Goal: Task Accomplishment & Management: Use online tool/utility

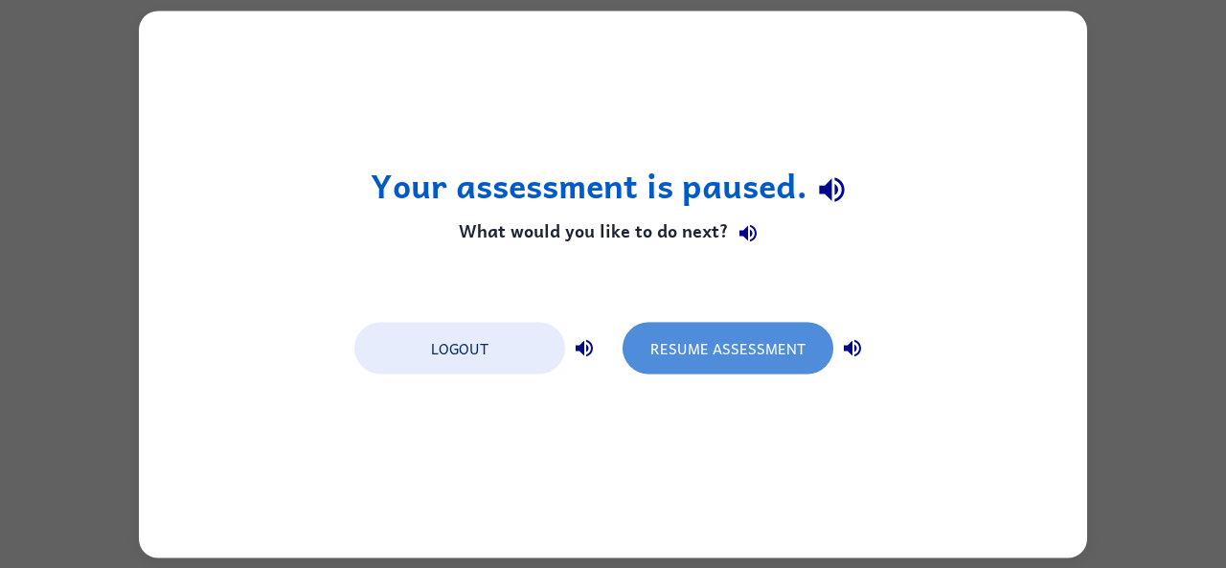
click at [719, 360] on button "Resume Assessment" at bounding box center [728, 348] width 211 height 52
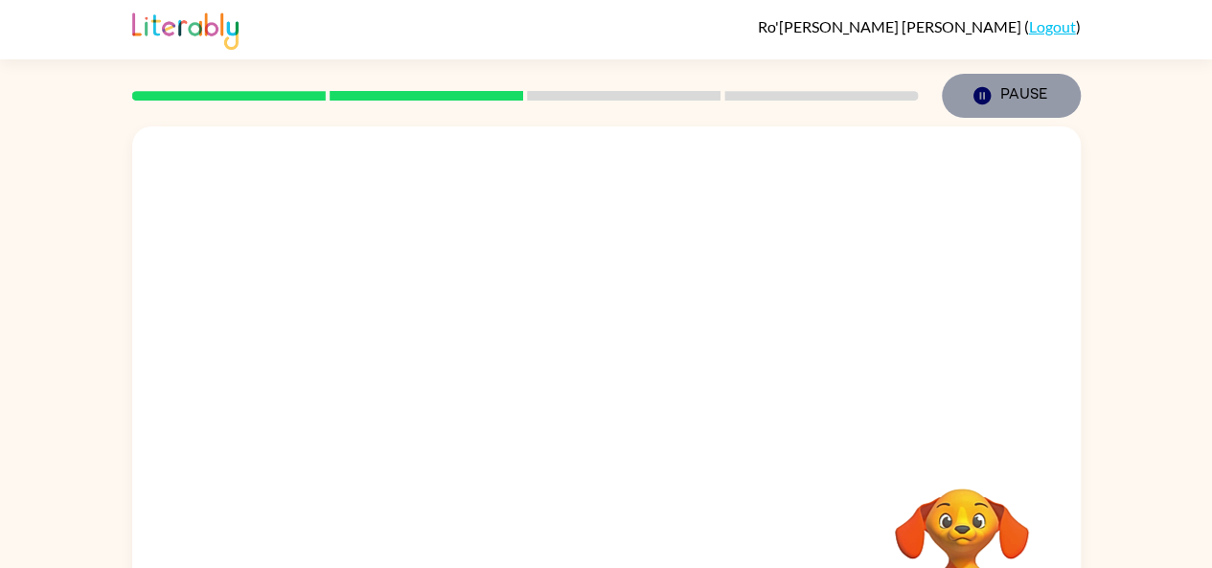
click at [993, 97] on button "Pause Pause" at bounding box center [1011, 96] width 139 height 44
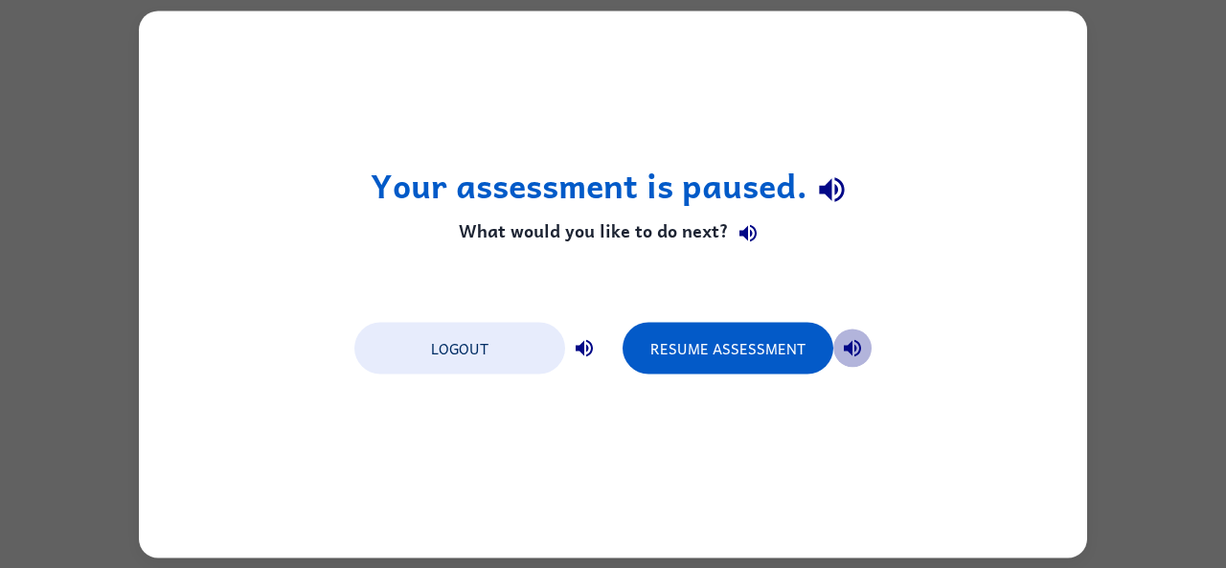
click at [851, 336] on icon "button" at bounding box center [852, 347] width 23 height 23
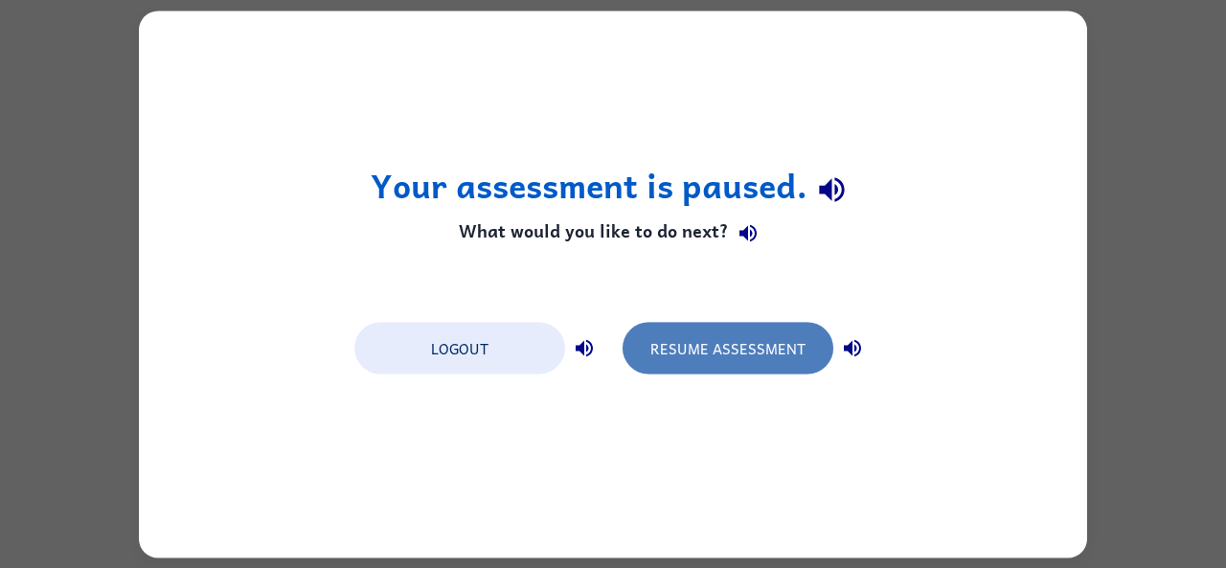
click at [763, 355] on button "Resume Assessment" at bounding box center [728, 348] width 211 height 52
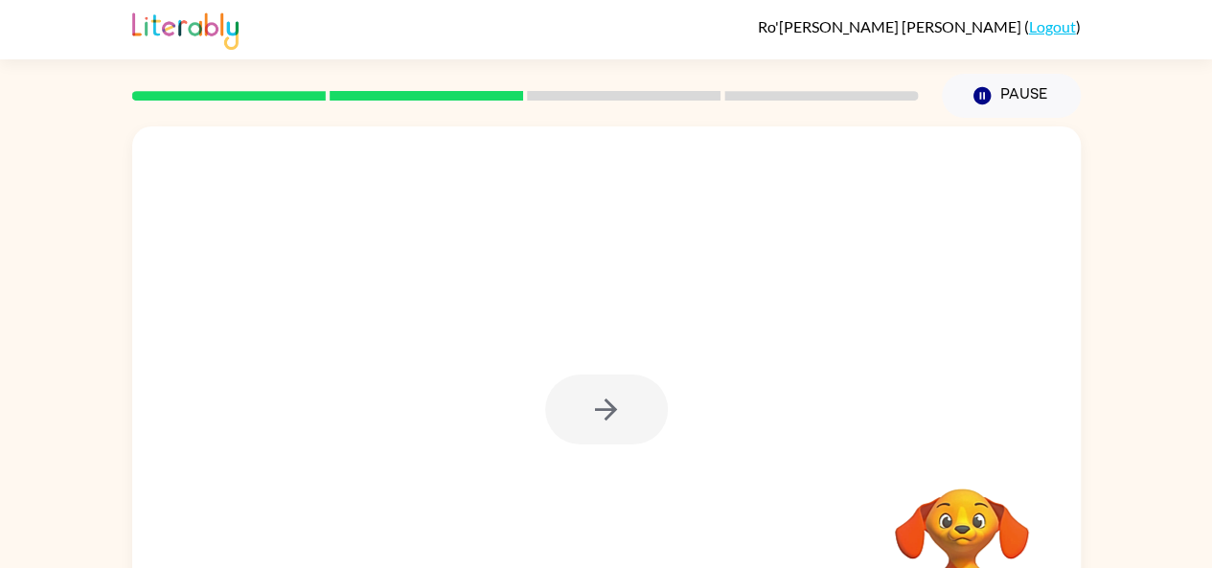
click at [613, 384] on div at bounding box center [606, 410] width 123 height 70
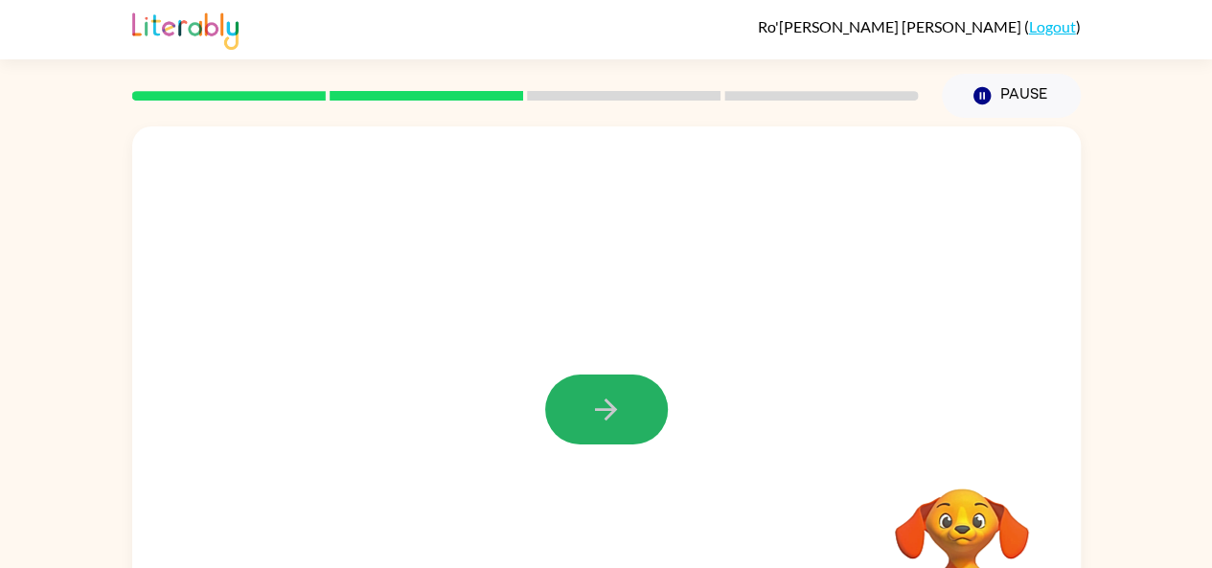
click at [613, 384] on button "button" at bounding box center [606, 410] width 123 height 70
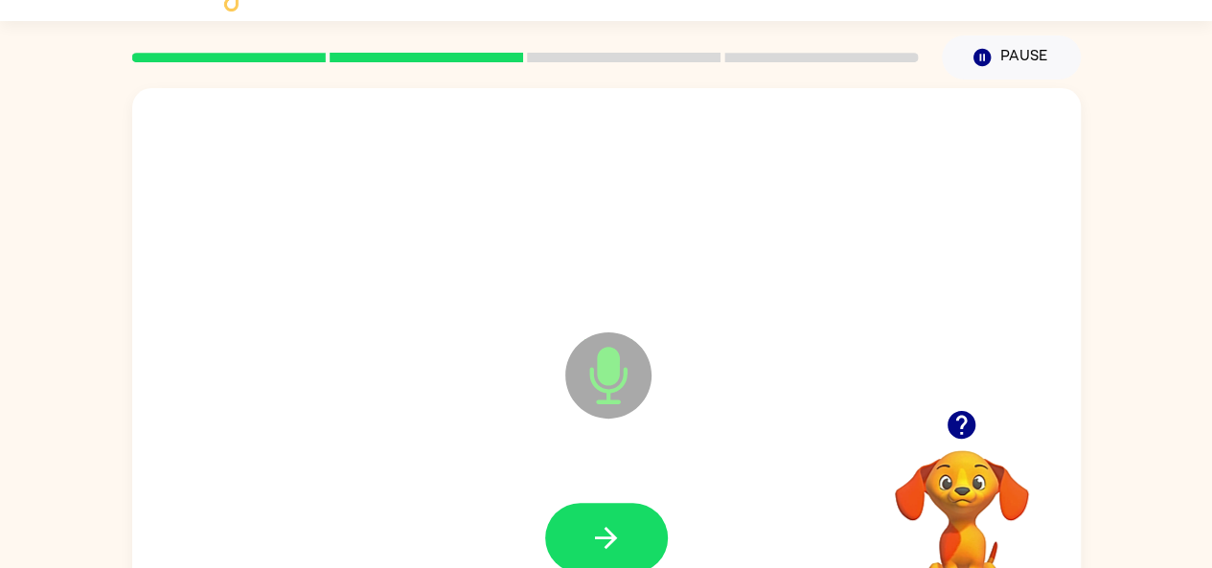
scroll to position [77, 0]
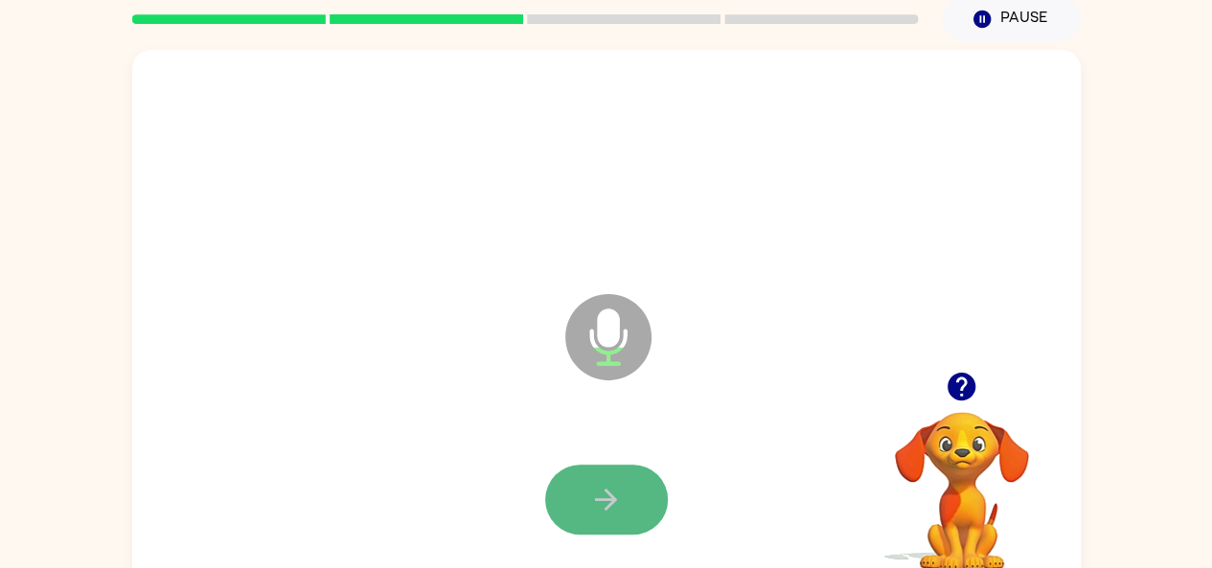
click at [609, 501] on icon "button" at bounding box center [606, 500] width 34 height 34
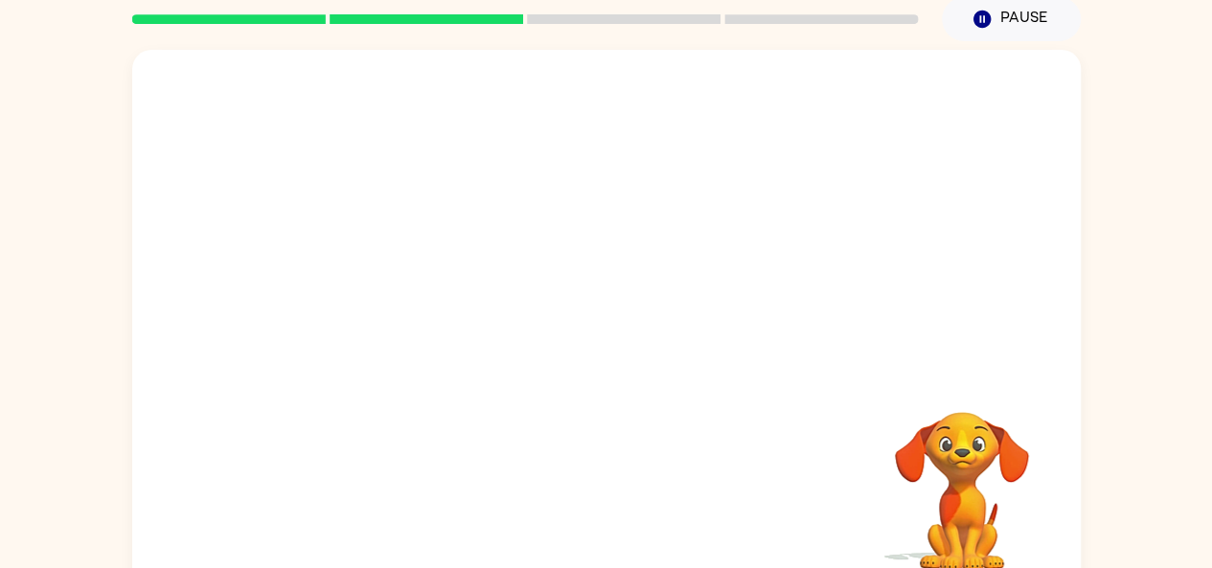
click at [605, 457] on div at bounding box center [606, 500] width 910 height 157
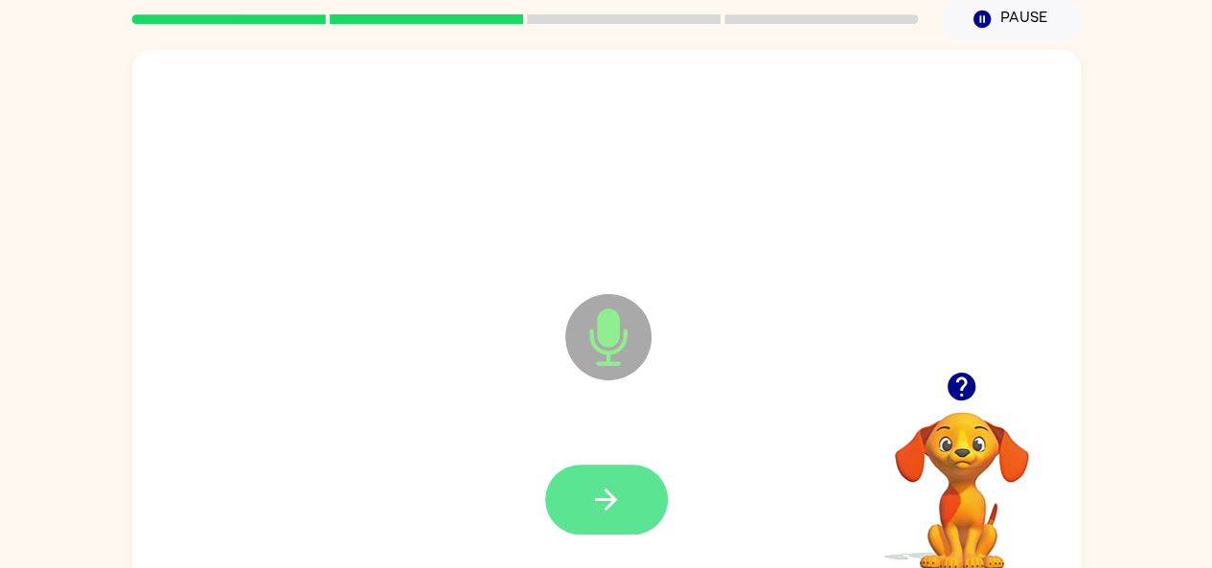
click at [602, 499] on icon "button" at bounding box center [606, 500] width 22 height 22
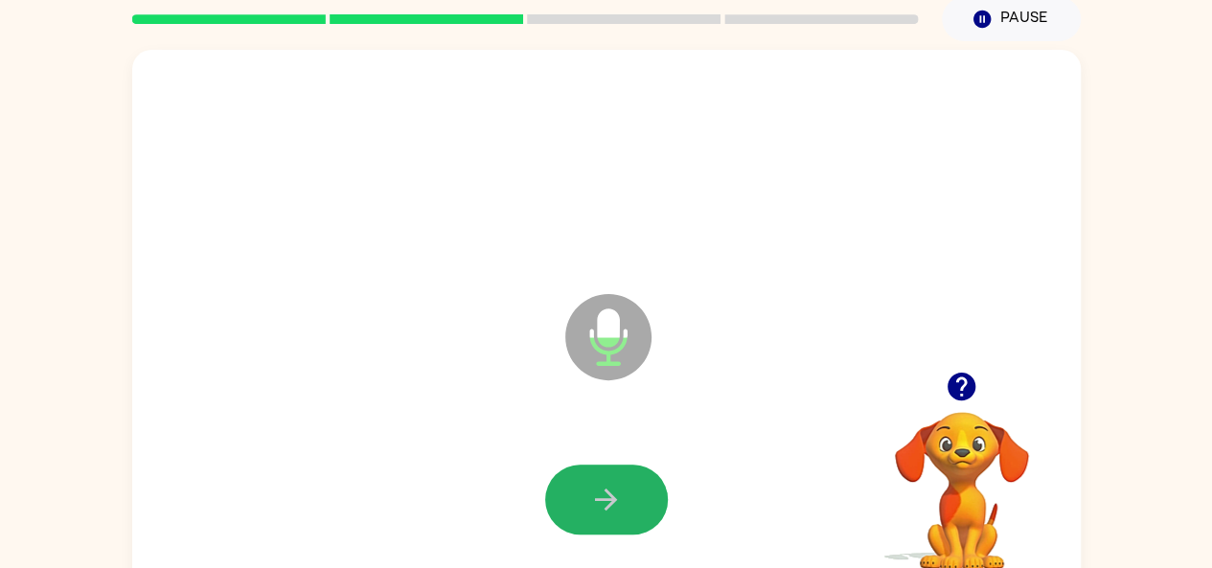
click at [602, 499] on icon "button" at bounding box center [606, 500] width 22 height 22
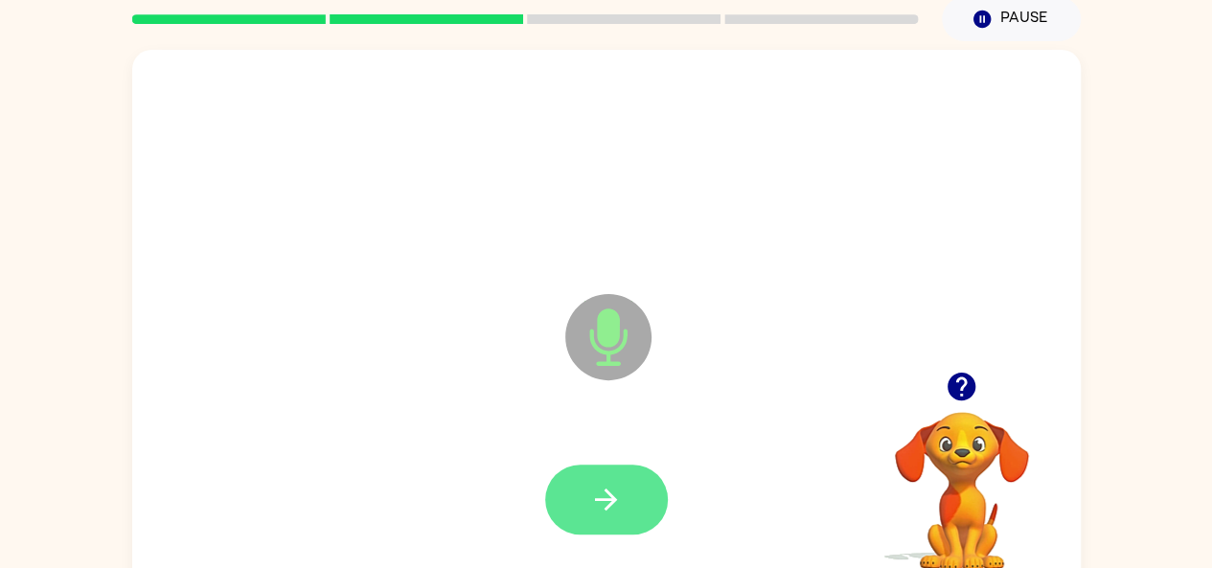
drag, startPoint x: 602, startPoint y: 499, endPoint x: 565, endPoint y: 481, distance: 40.7
click at [565, 481] on div at bounding box center [606, 500] width 123 height 70
click at [565, 481] on button "button" at bounding box center [606, 500] width 123 height 70
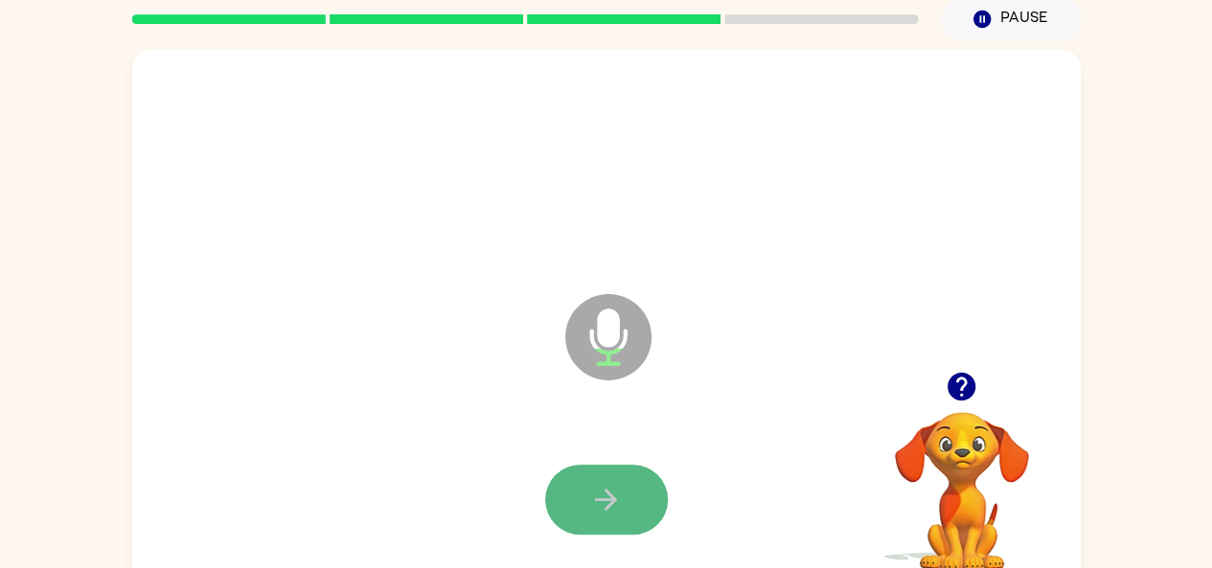
click at [596, 490] on icon "button" at bounding box center [606, 500] width 34 height 34
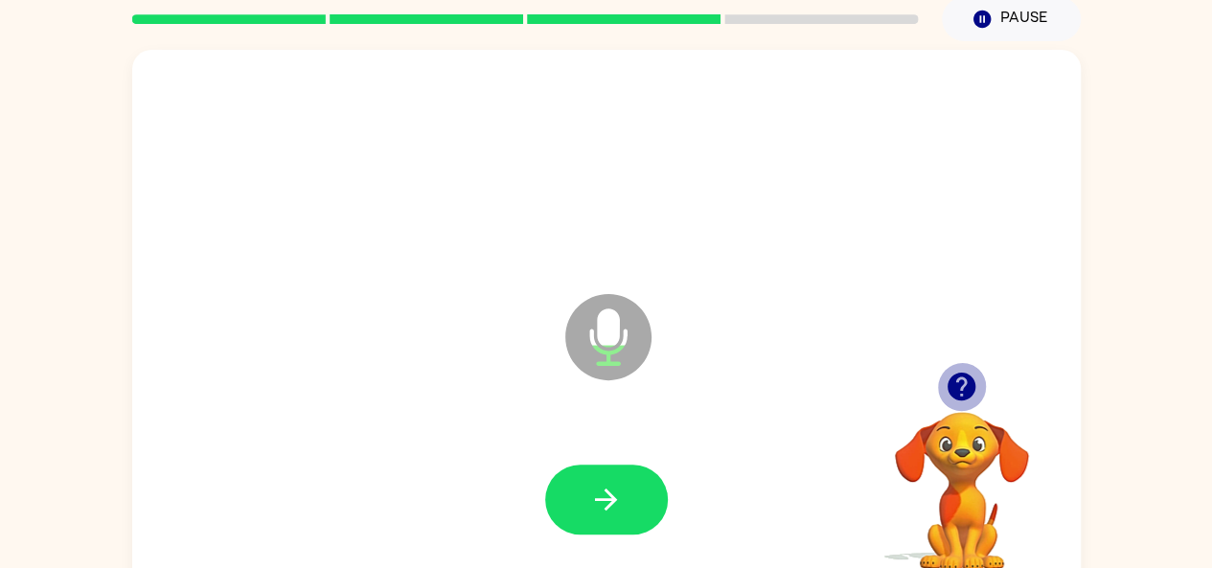
click at [952, 392] on icon "button" at bounding box center [961, 387] width 28 height 28
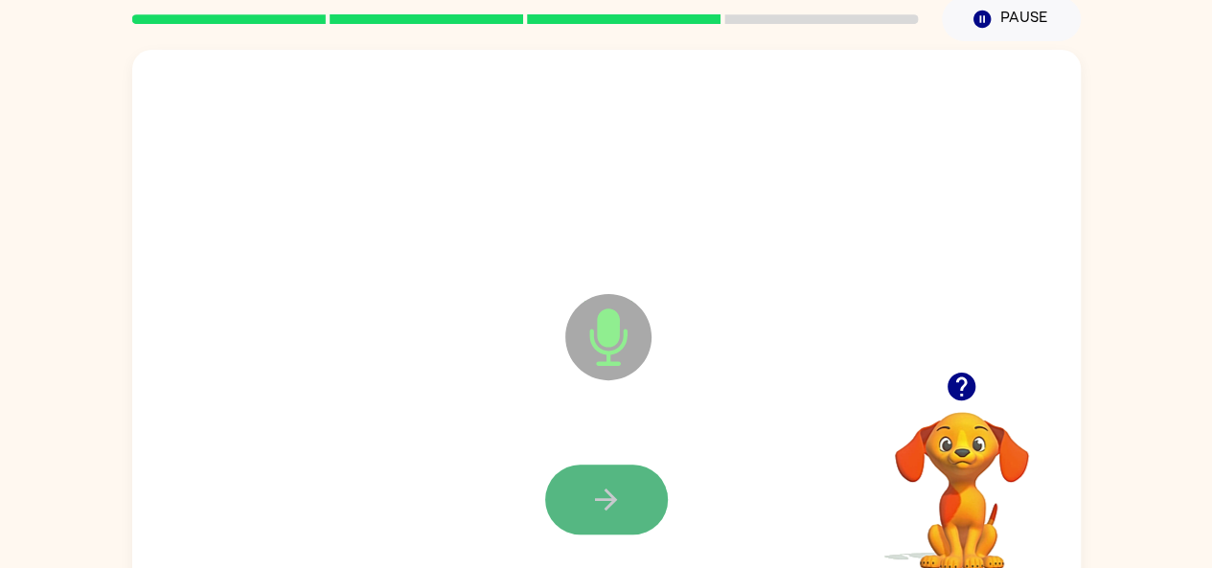
click at [601, 488] on icon "button" at bounding box center [606, 500] width 34 height 34
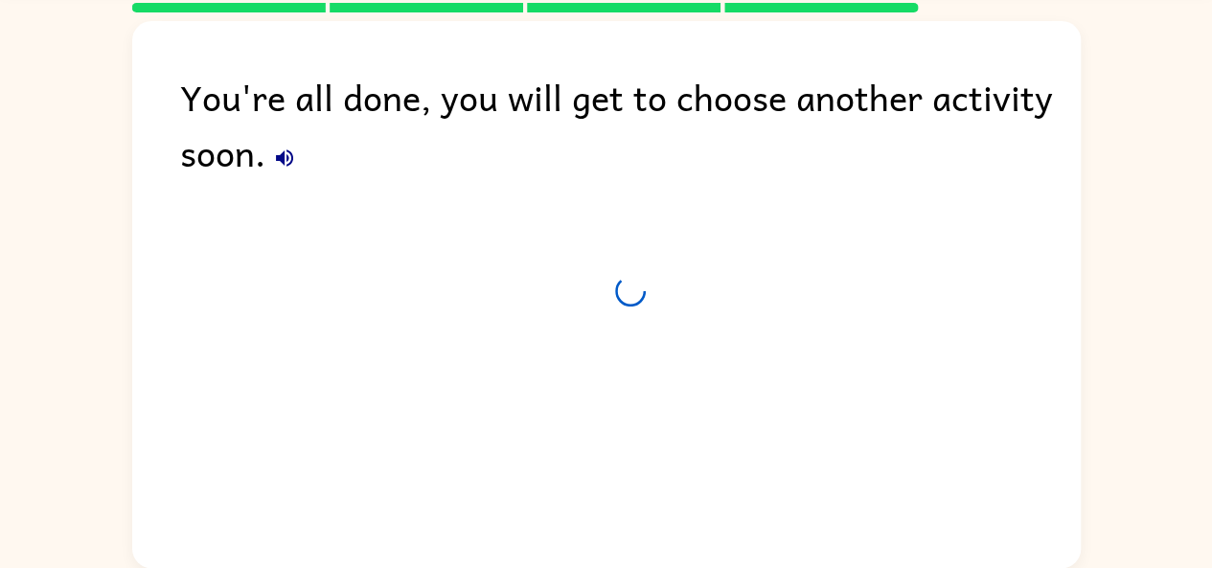
scroll to position [59, 0]
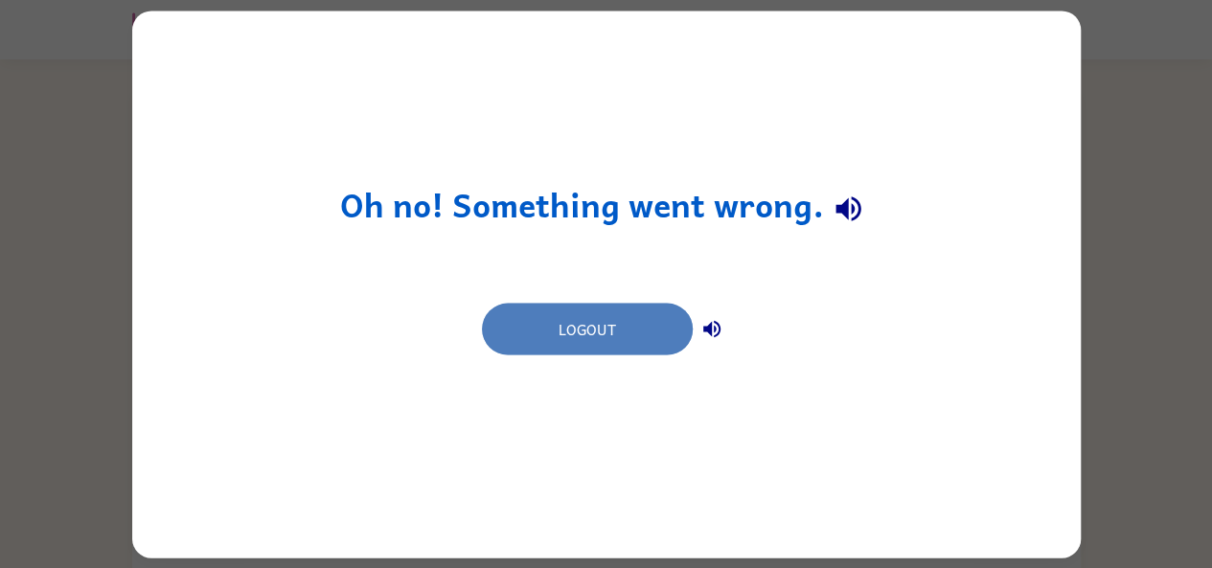
click at [605, 329] on button "Logout" at bounding box center [587, 329] width 211 height 52
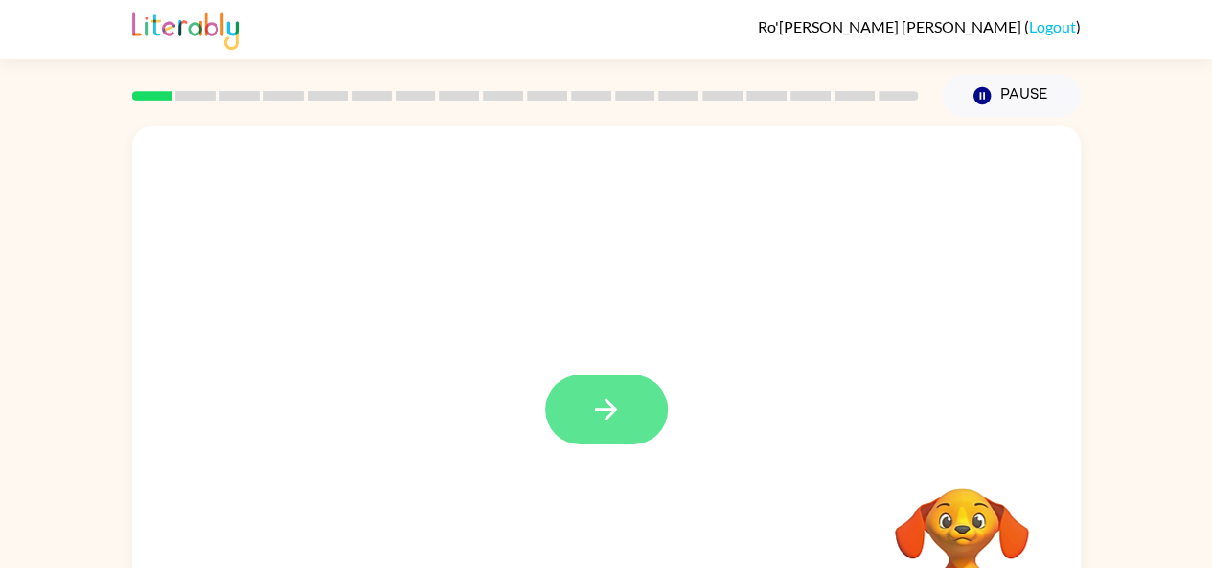
click at [614, 384] on button "button" at bounding box center [606, 410] width 123 height 70
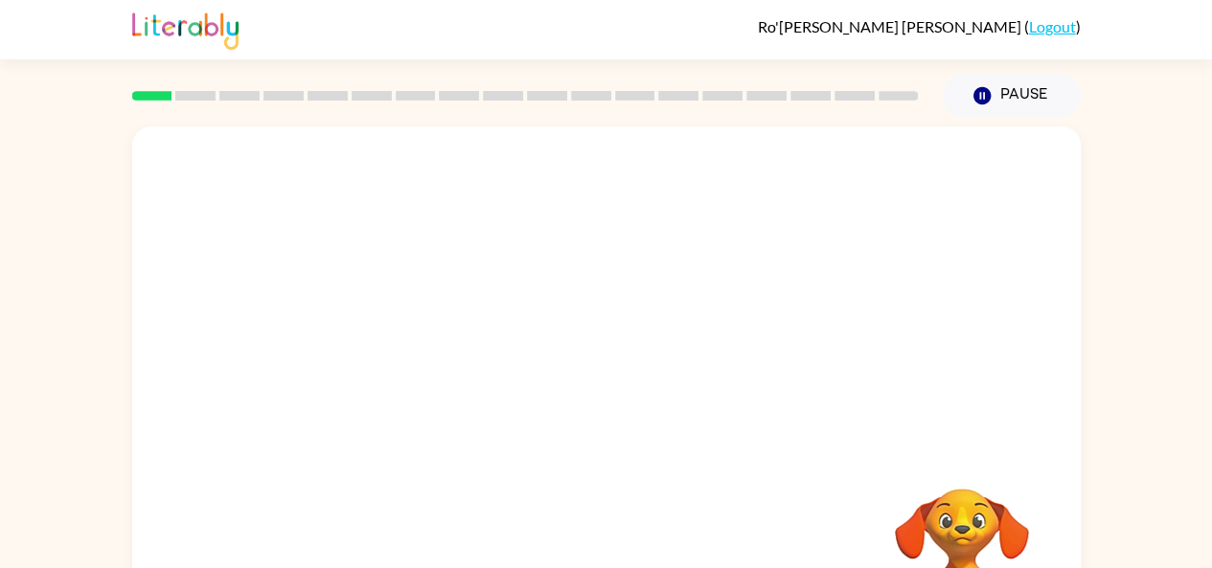
click at [614, 384] on div at bounding box center [560, 365] width 818 height 69
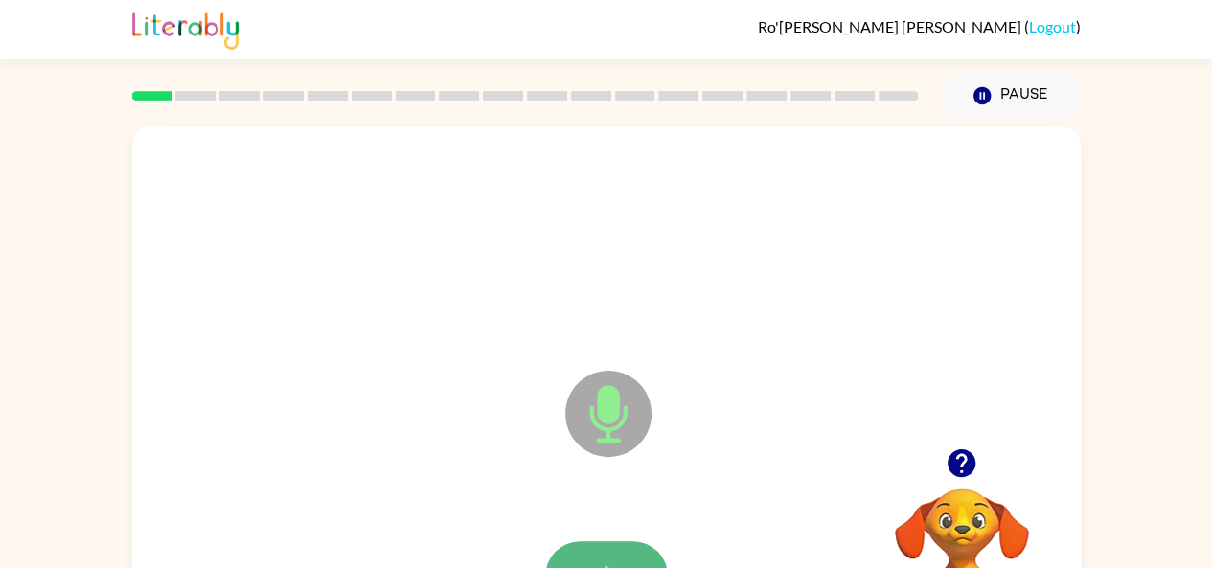
click at [588, 542] on button "button" at bounding box center [606, 576] width 123 height 70
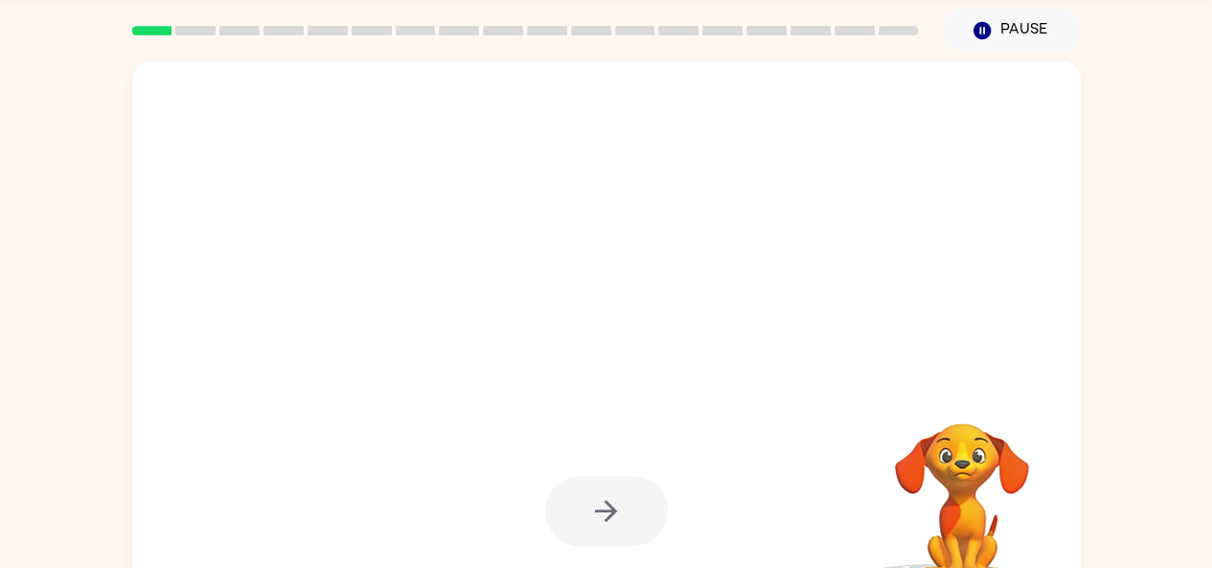
scroll to position [67, 0]
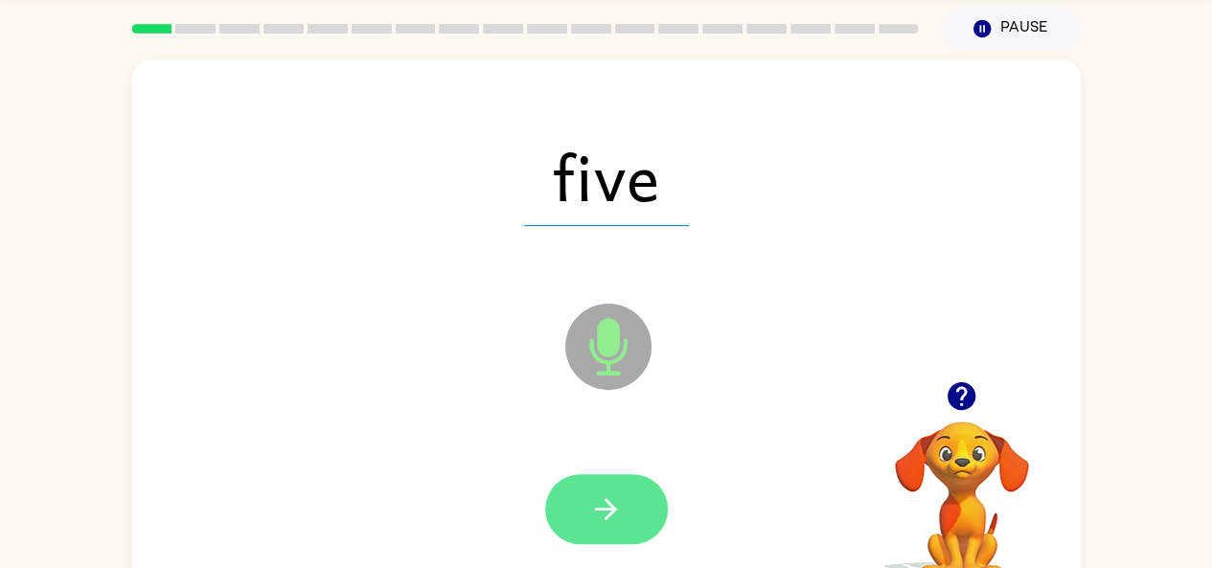
click at [608, 484] on button "button" at bounding box center [606, 509] width 123 height 70
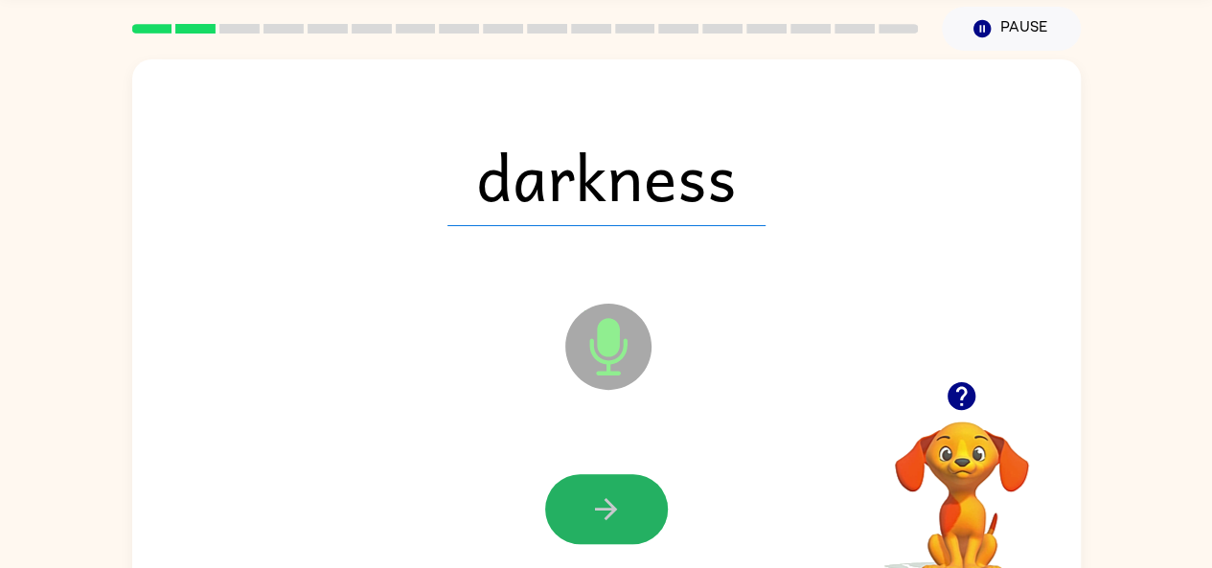
click at [608, 484] on button "button" at bounding box center [606, 509] width 123 height 70
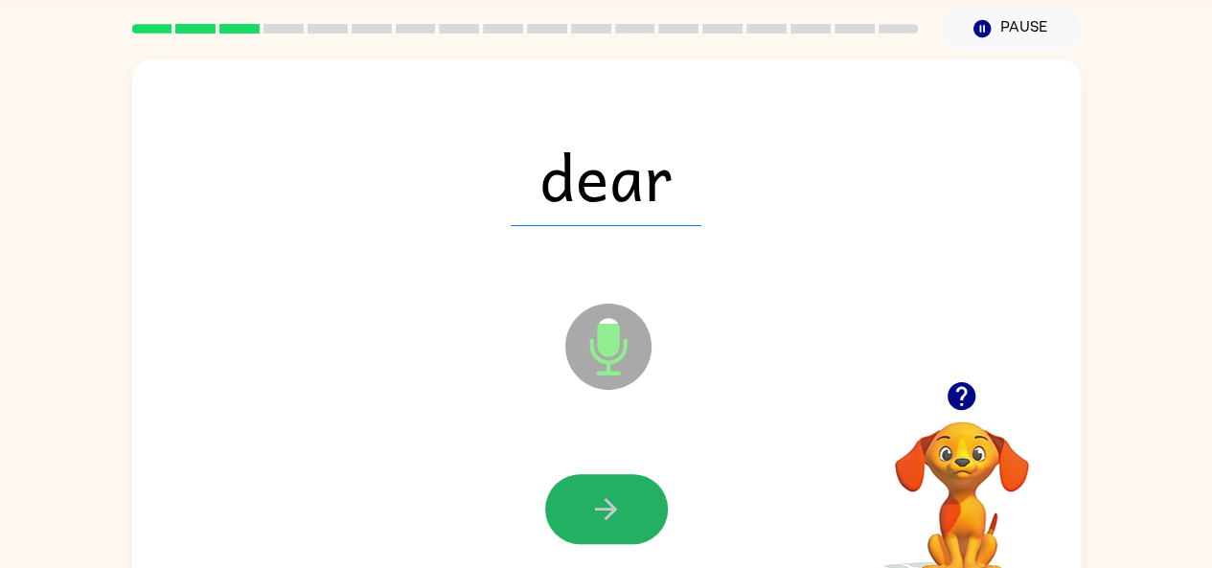
click at [608, 484] on button "button" at bounding box center [606, 509] width 123 height 70
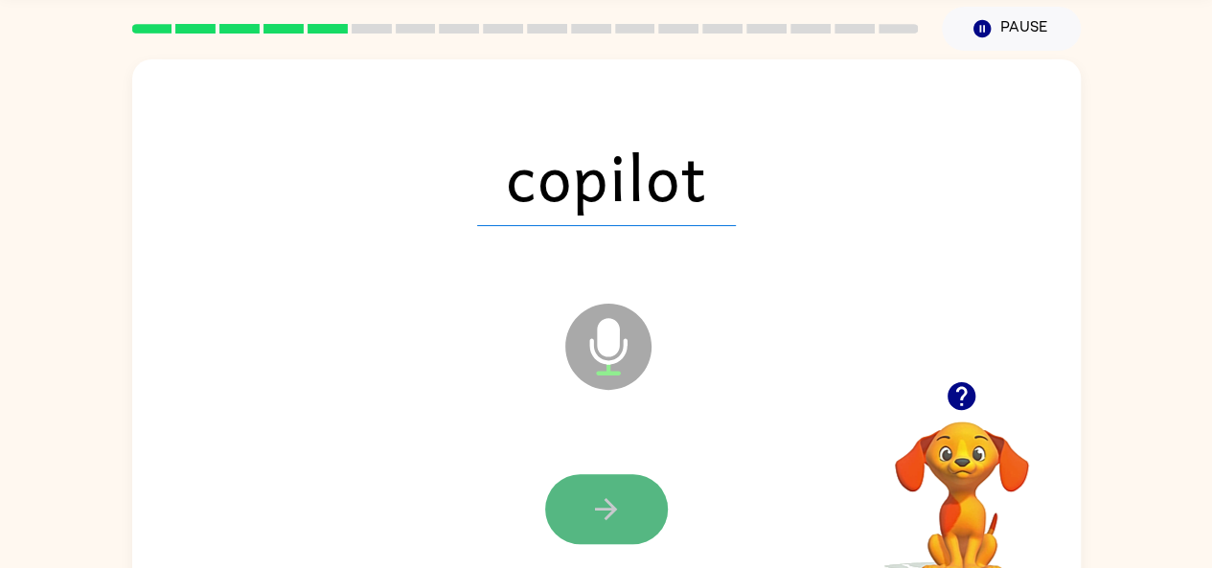
click at [590, 490] on button "button" at bounding box center [606, 509] width 123 height 70
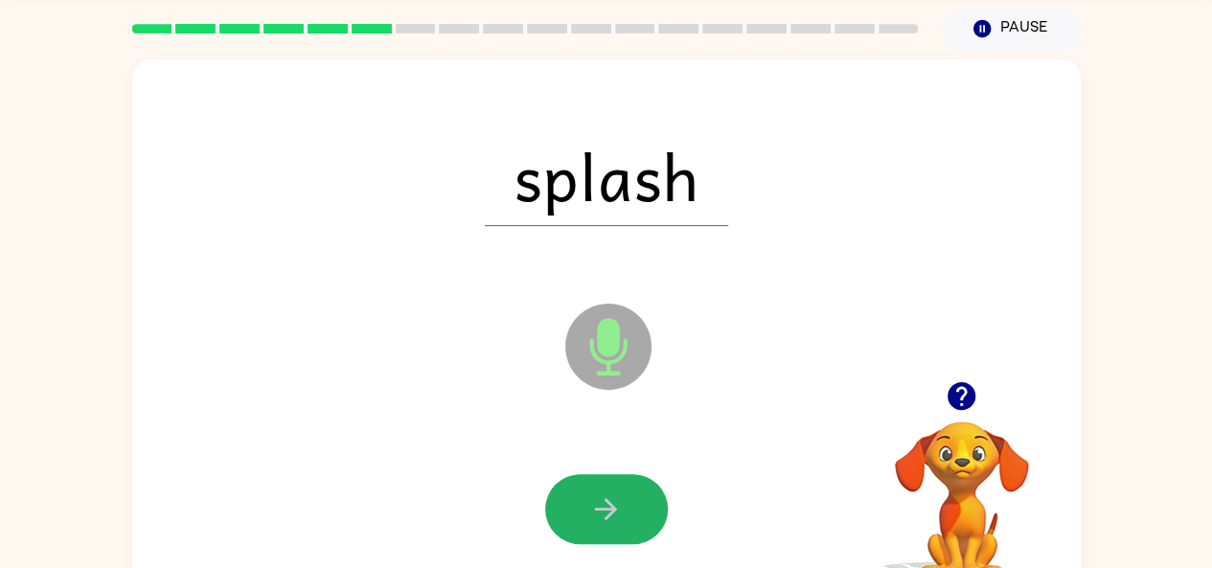
click at [590, 490] on button "button" at bounding box center [606, 509] width 123 height 70
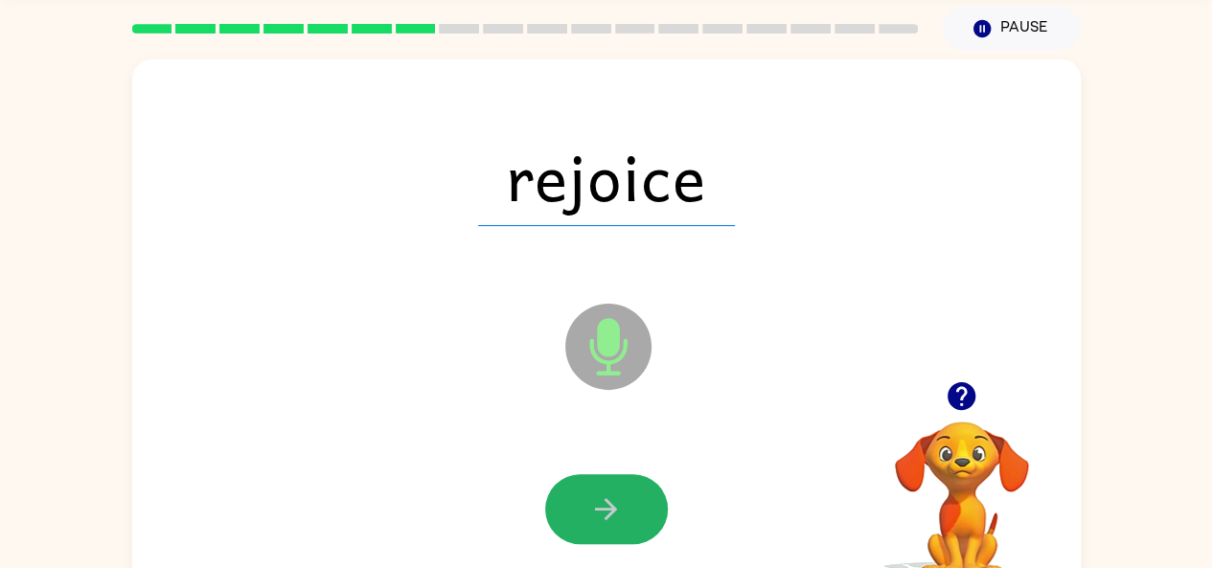
click at [590, 490] on button "button" at bounding box center [606, 509] width 123 height 70
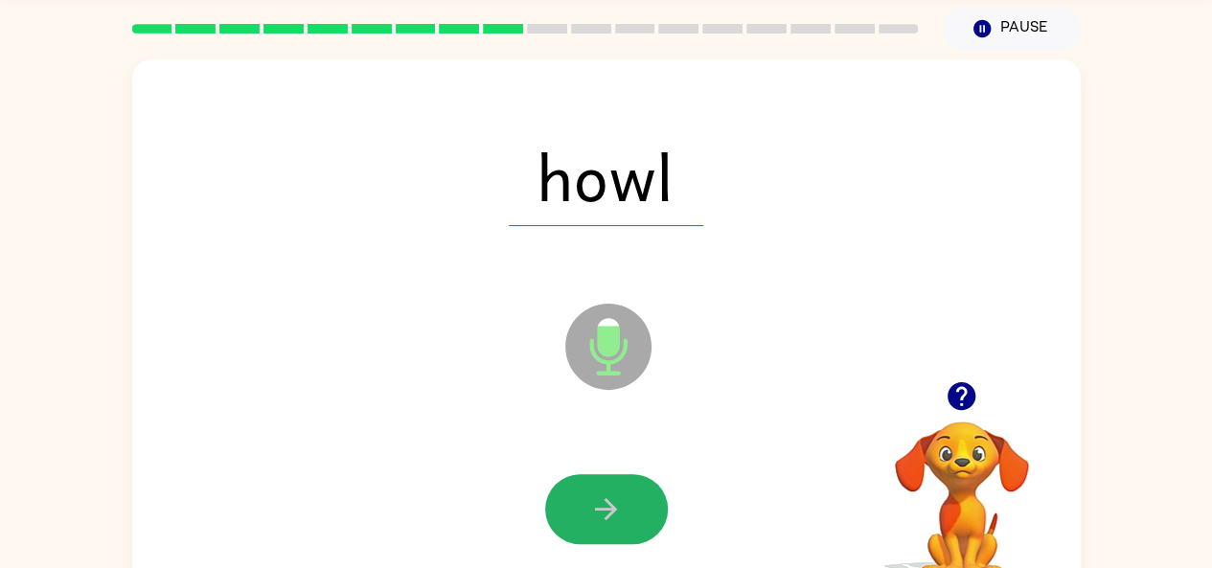
click at [590, 490] on button "button" at bounding box center [606, 509] width 123 height 70
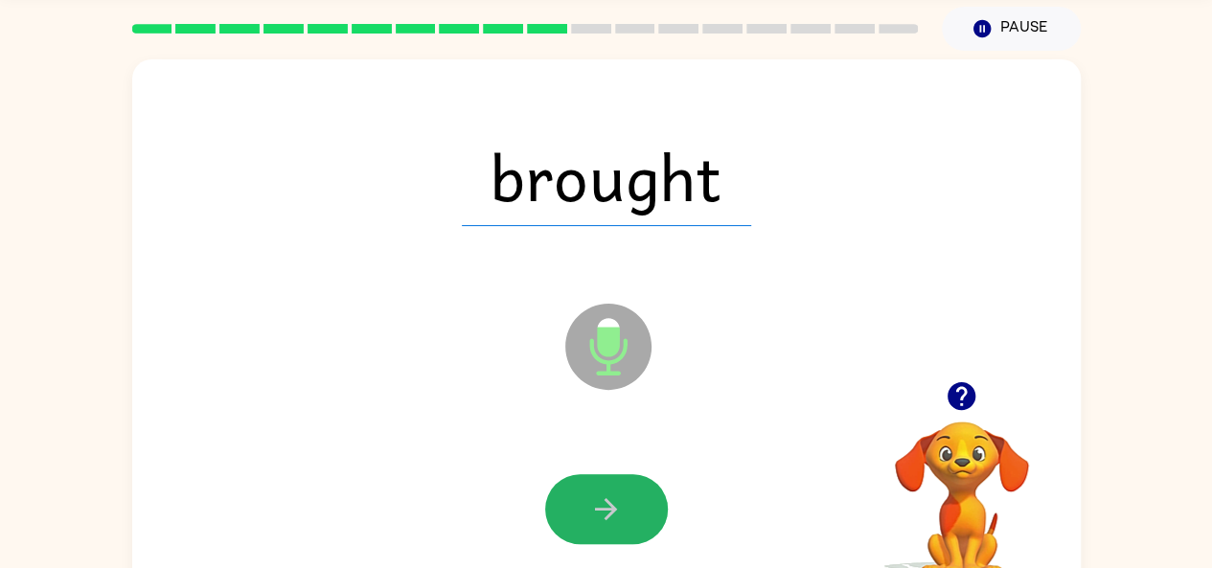
click at [590, 490] on button "button" at bounding box center [606, 509] width 123 height 70
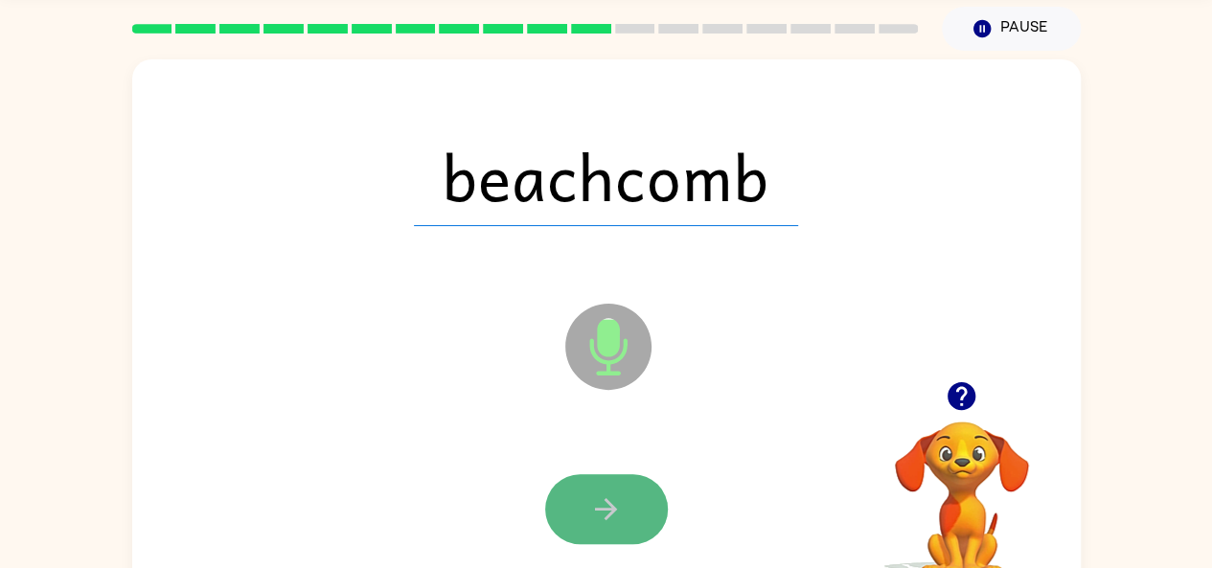
click at [592, 493] on icon "button" at bounding box center [606, 509] width 34 height 34
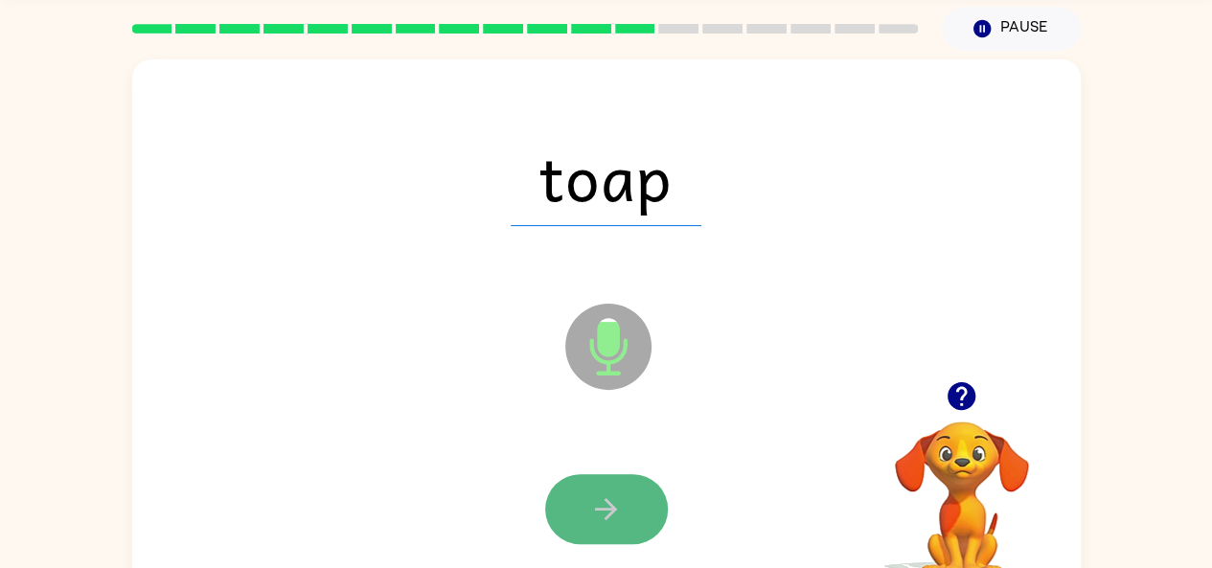
click at [597, 502] on icon "button" at bounding box center [606, 509] width 34 height 34
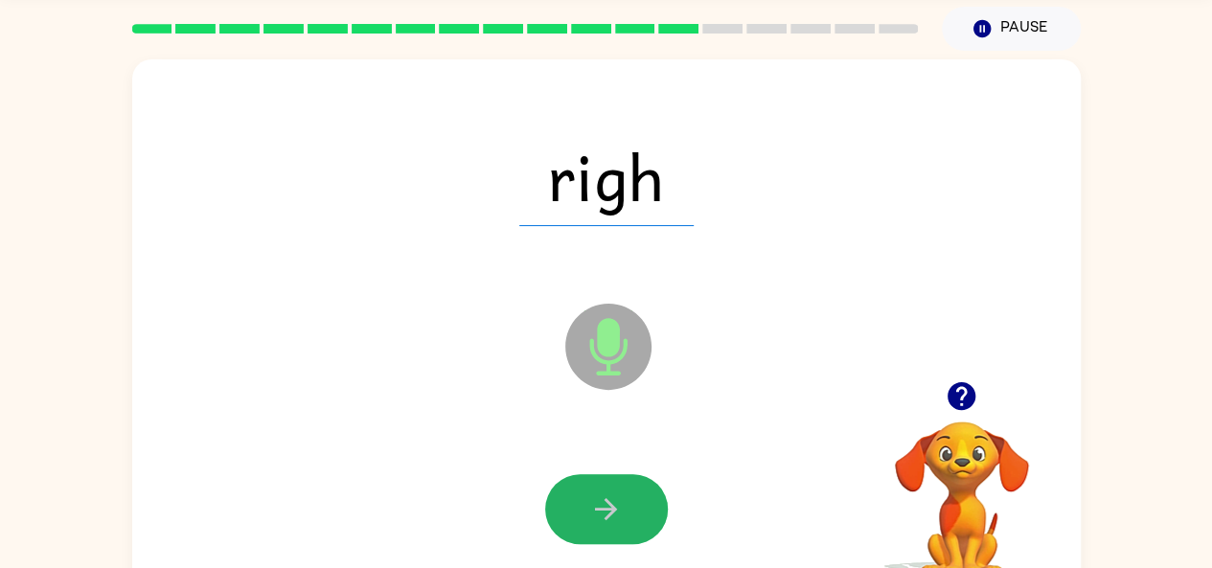
click at [597, 502] on icon "button" at bounding box center [606, 509] width 34 height 34
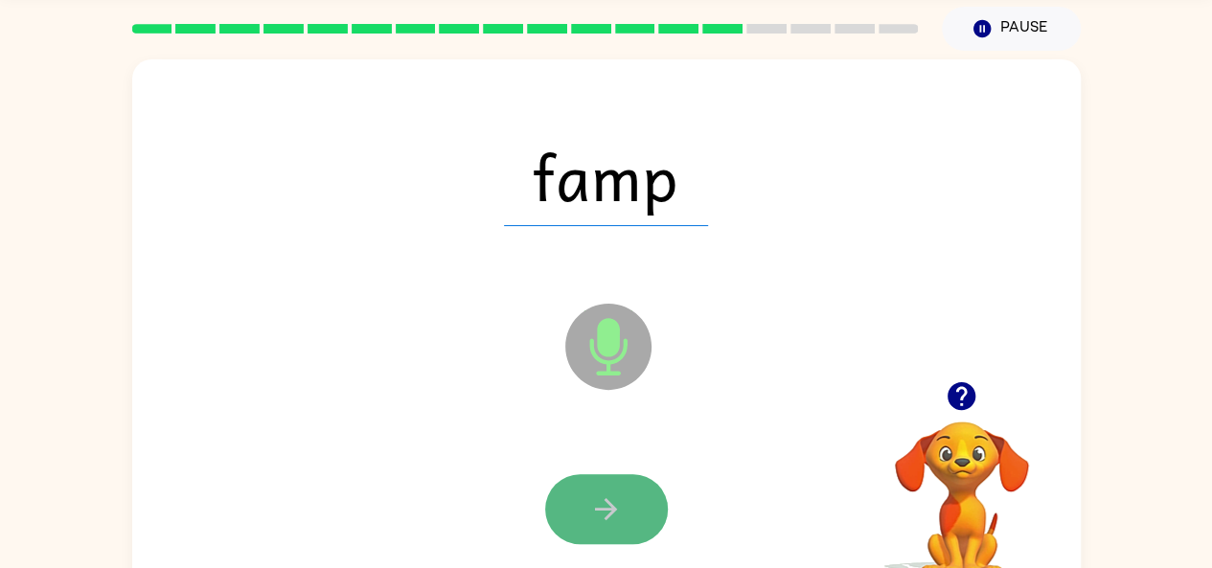
click at [601, 509] on icon "button" at bounding box center [606, 509] width 22 height 22
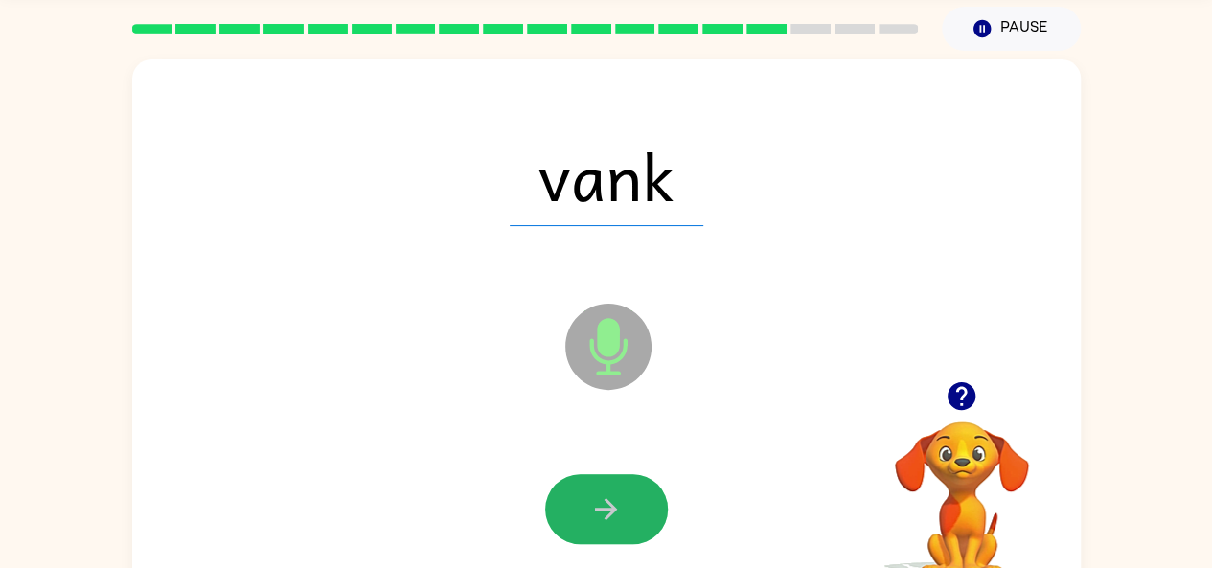
click at [601, 509] on icon "button" at bounding box center [606, 509] width 22 height 22
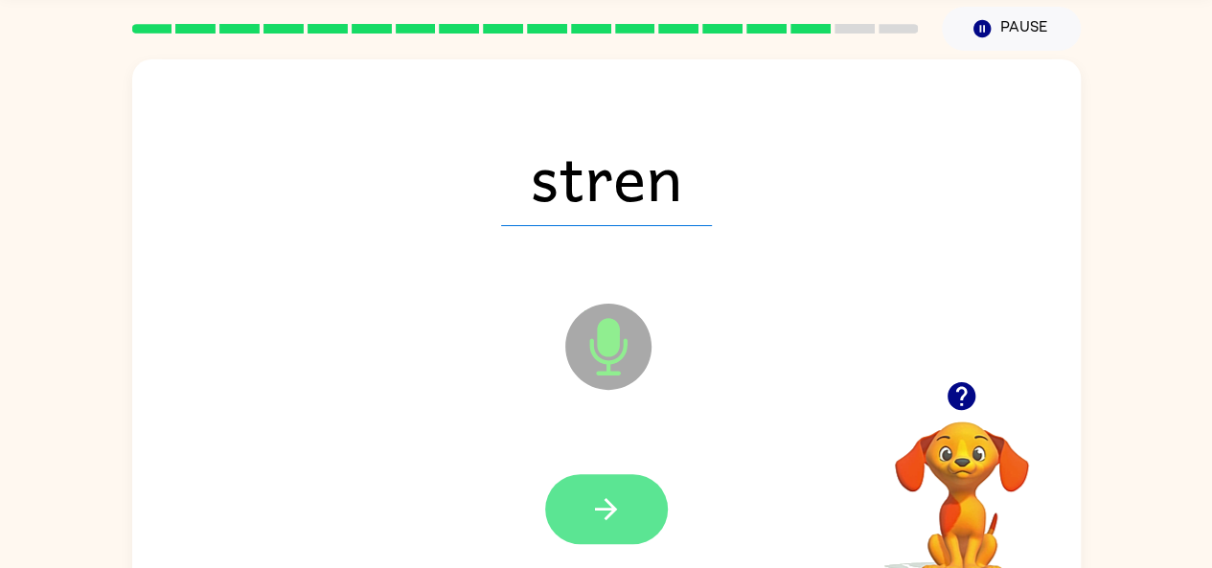
click at [617, 478] on button "button" at bounding box center [606, 509] width 123 height 70
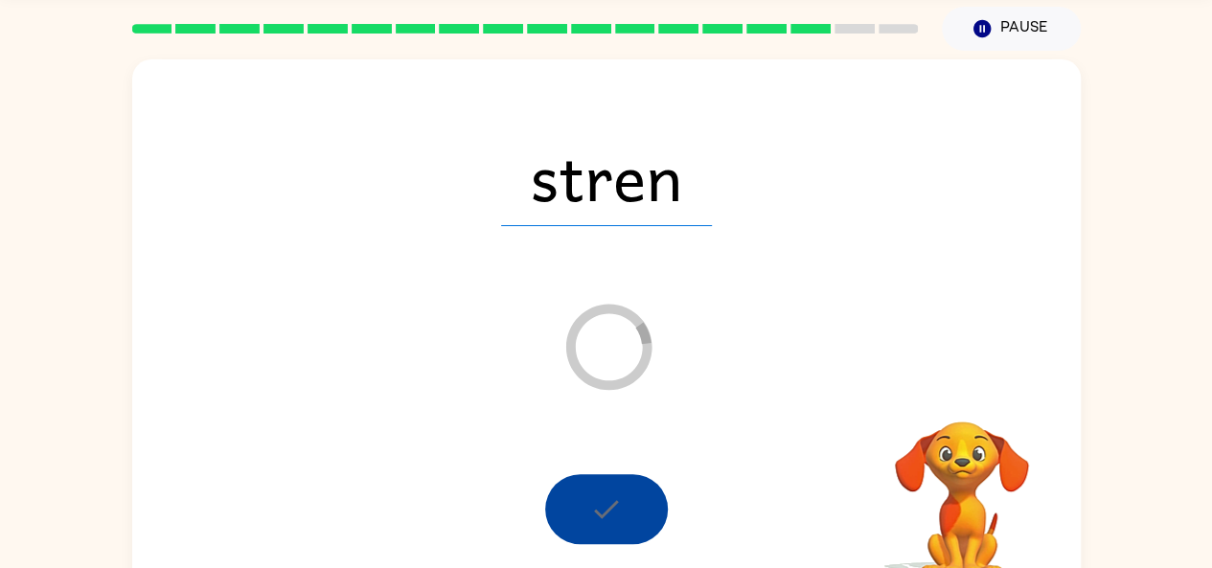
click at [617, 478] on div at bounding box center [606, 509] width 123 height 70
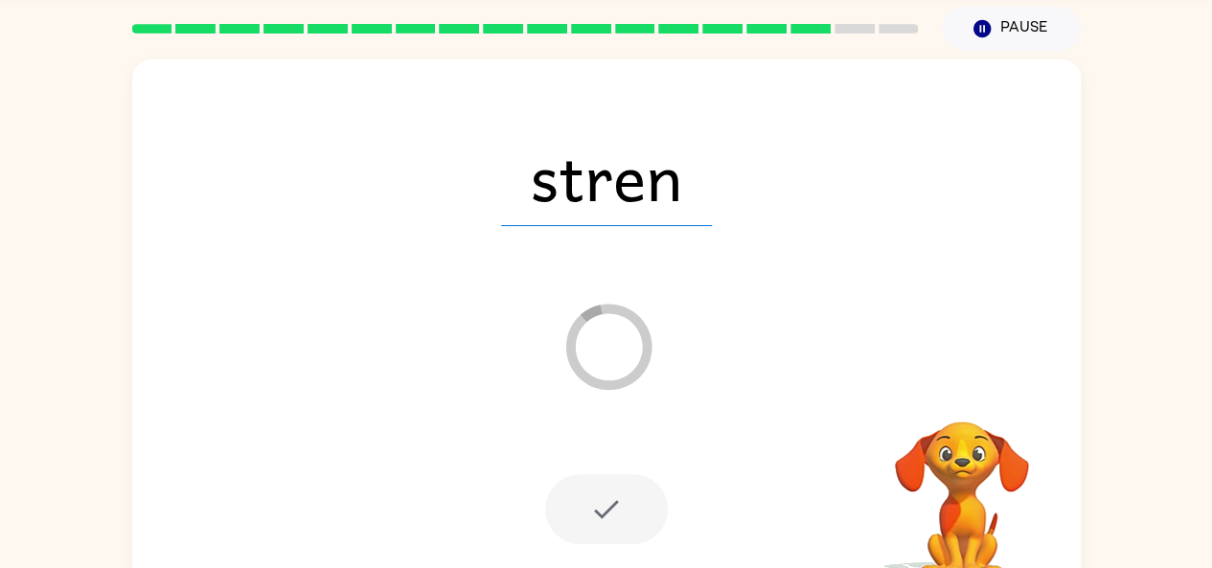
click at [604, 508] on div at bounding box center [606, 509] width 123 height 70
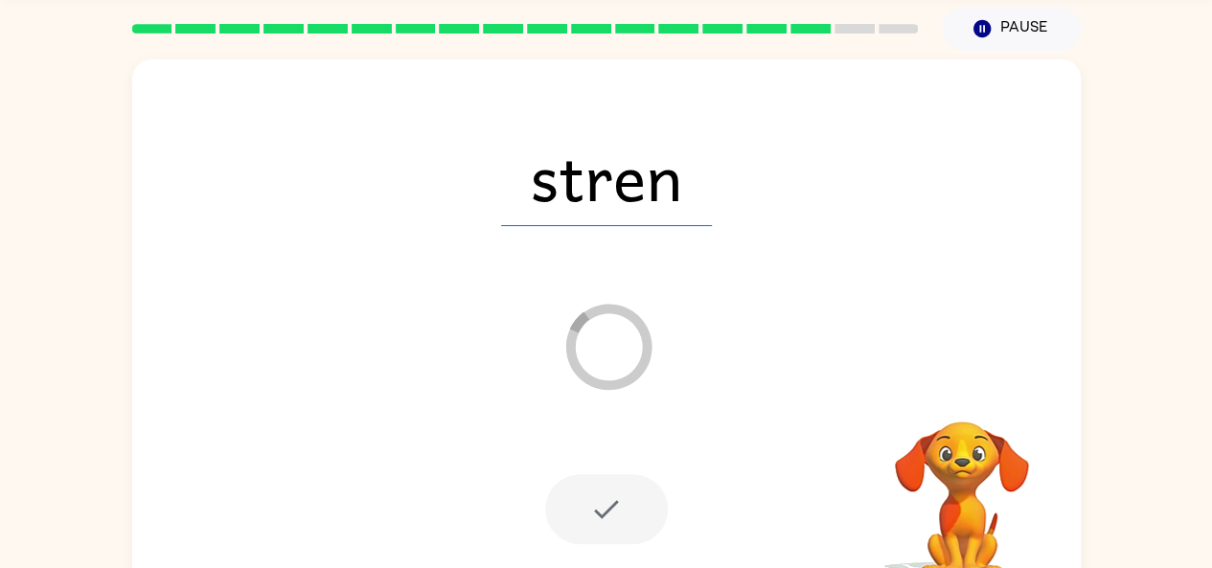
click at [571, 328] on icon at bounding box center [608, 347] width 86 height 86
click at [571, 328] on icon "Loader Your response is being sent to our graders" at bounding box center [608, 346] width 115 height 115
click at [571, 328] on icon at bounding box center [608, 347] width 86 height 86
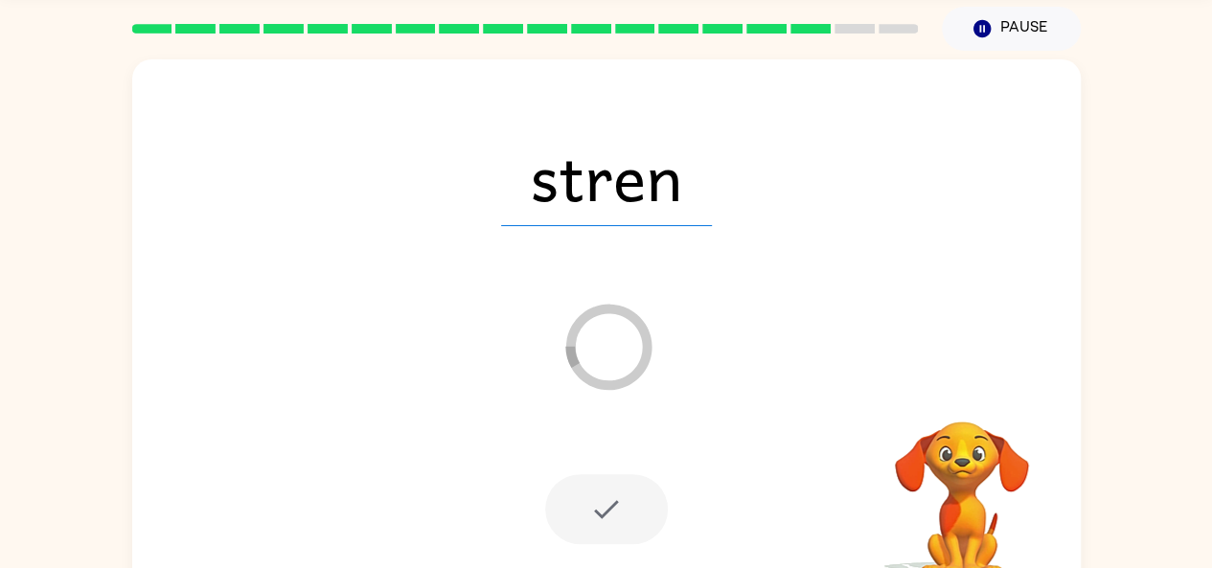
click at [571, 328] on icon at bounding box center [608, 347] width 86 height 86
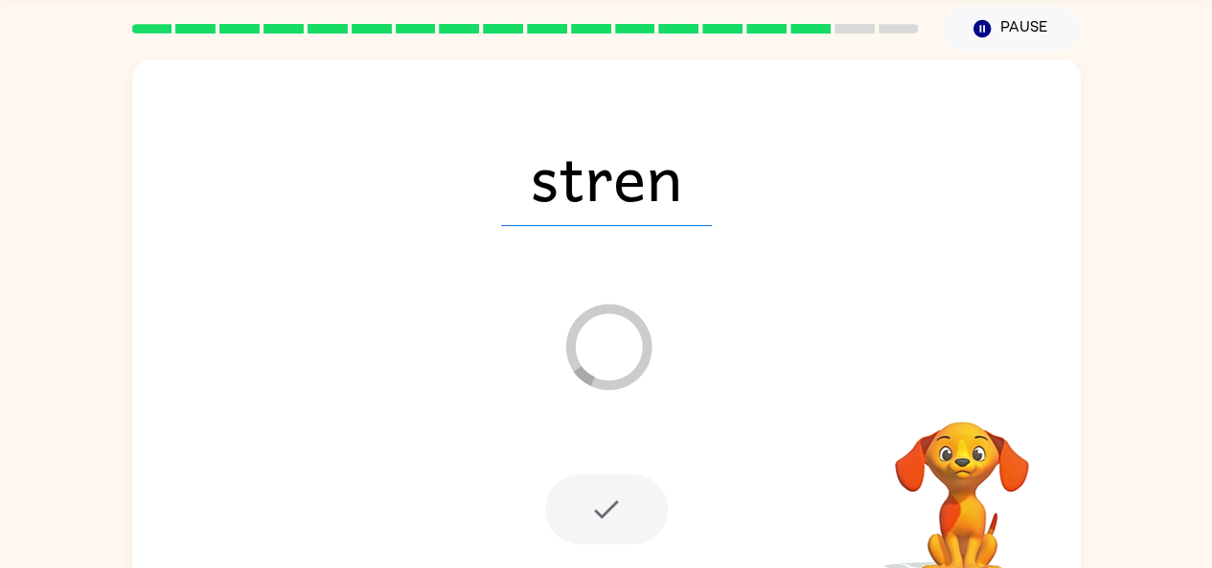
click at [571, 328] on icon at bounding box center [608, 347] width 86 height 86
click at [571, 328] on icon "Loader Your response is being sent to our graders" at bounding box center [608, 346] width 115 height 115
click at [571, 328] on icon at bounding box center [608, 347] width 86 height 86
click at [611, 302] on icon "Loader Your response is being sent to our graders" at bounding box center [608, 346] width 115 height 115
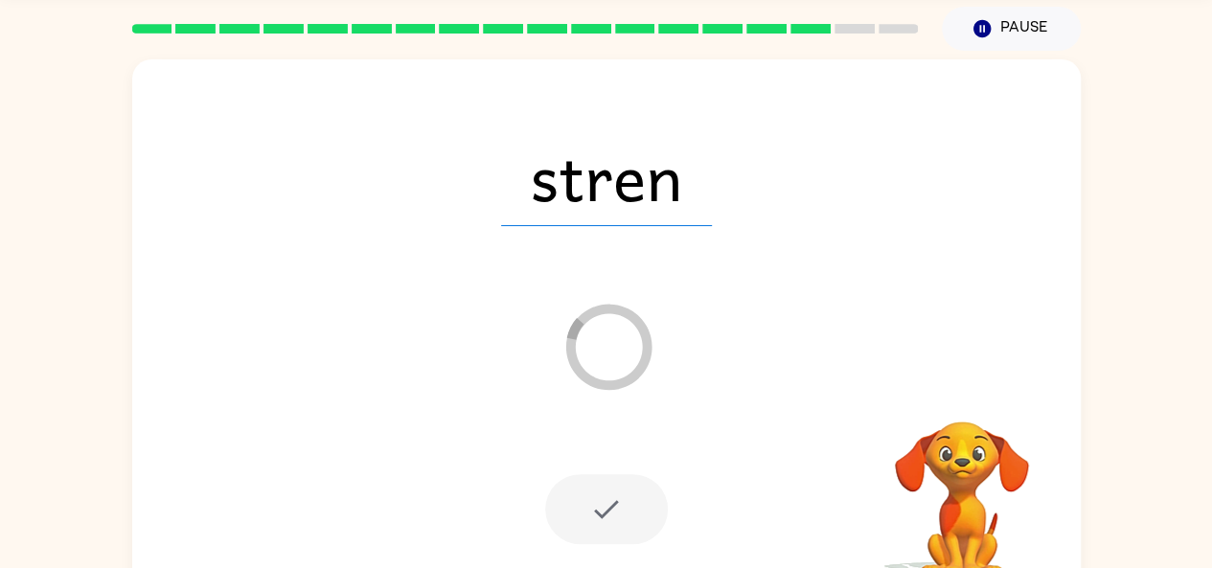
click at [611, 302] on icon "Loader Your response is being sent to our graders" at bounding box center [608, 346] width 115 height 115
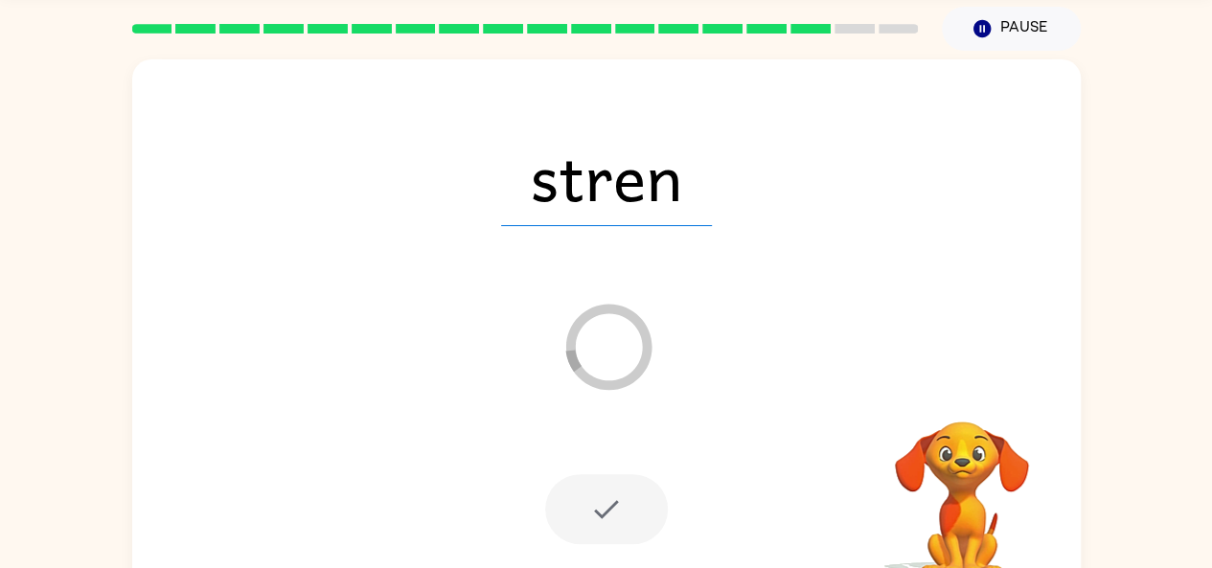
click at [611, 302] on icon "Loader Your response is being sent to our graders" at bounding box center [608, 346] width 115 height 115
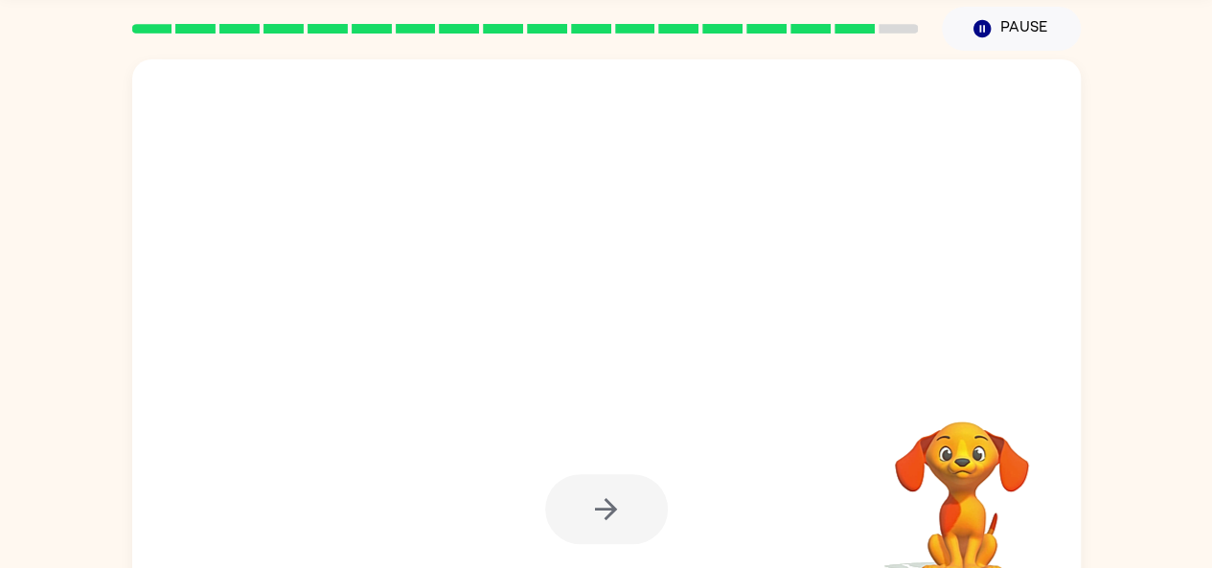
click at [611, 302] on div at bounding box center [560, 298] width 818 height 69
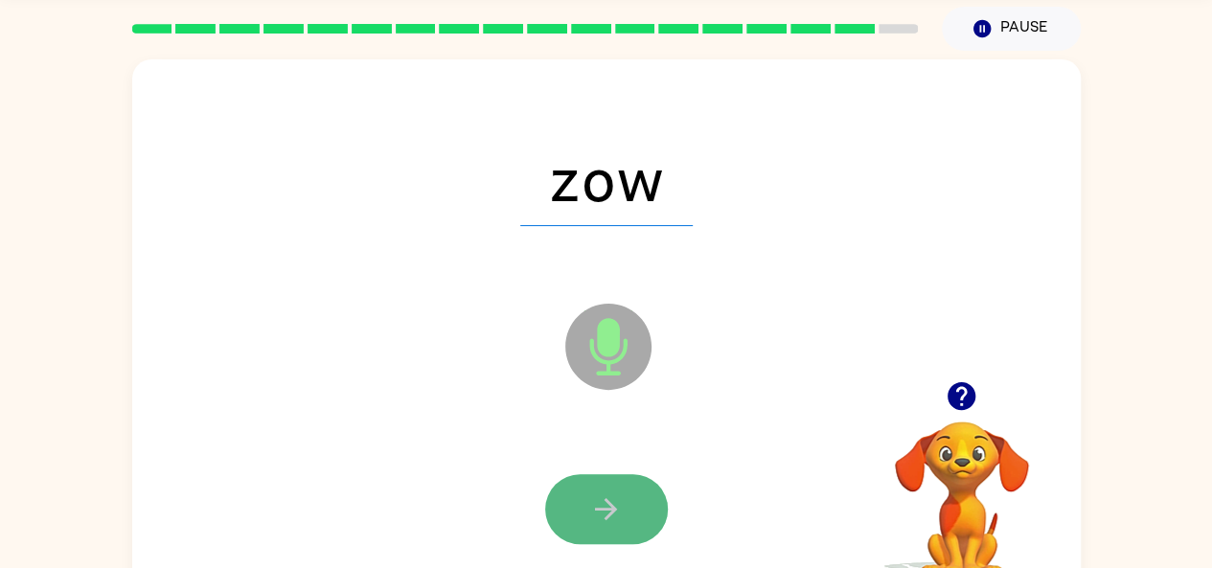
click at [626, 479] on button "button" at bounding box center [606, 509] width 123 height 70
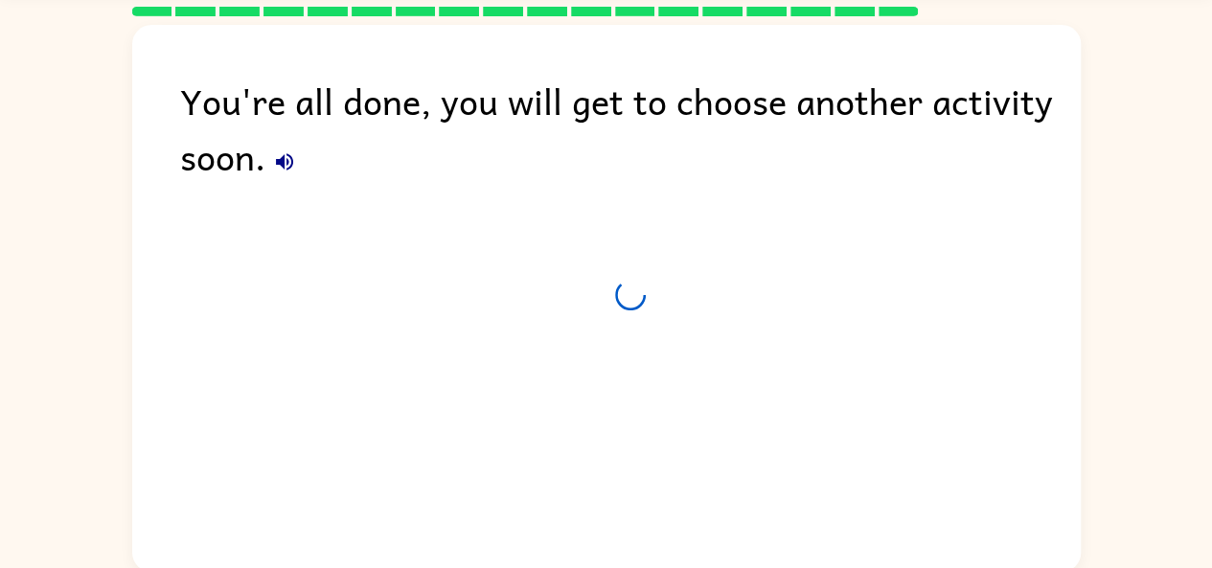
scroll to position [50, 0]
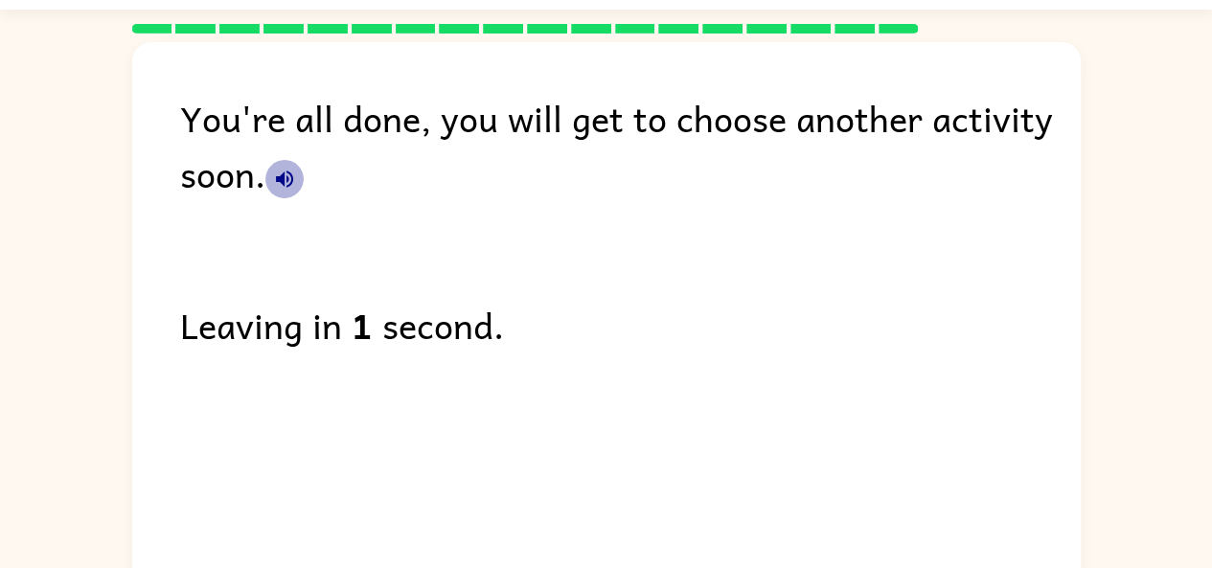
click at [273, 191] on button "button" at bounding box center [284, 179] width 38 height 38
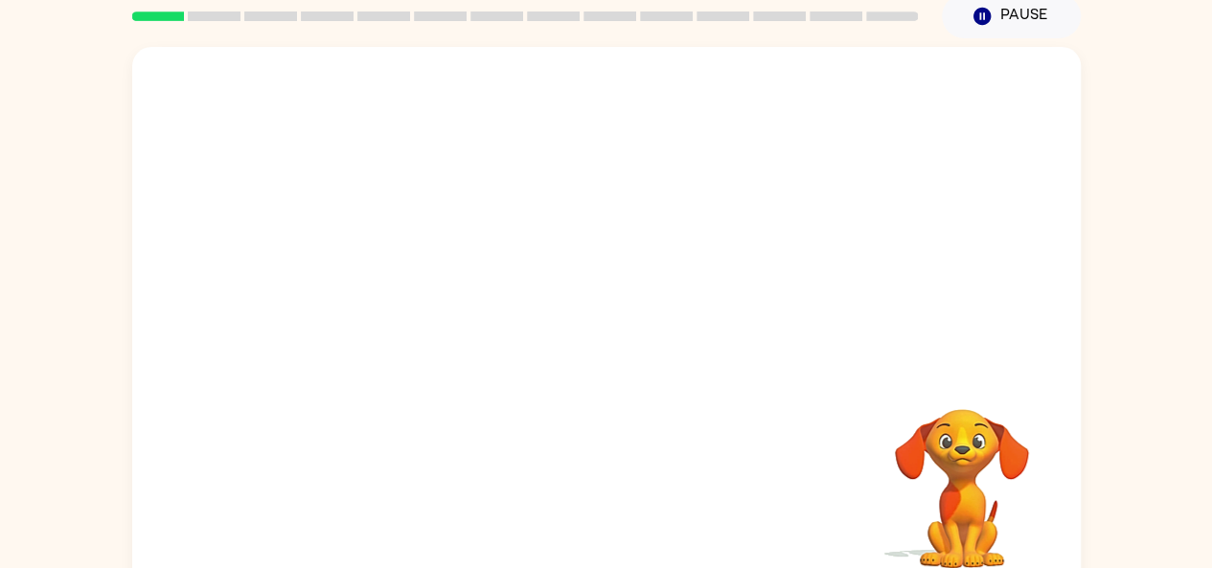
scroll to position [80, 0]
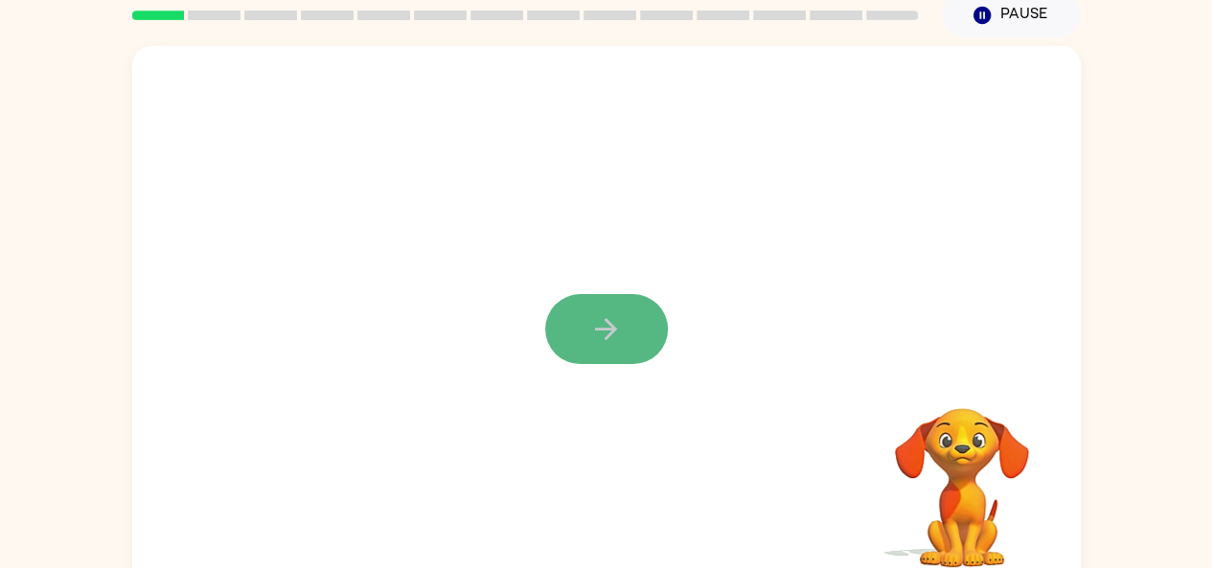
drag, startPoint x: 610, startPoint y: 367, endPoint x: 587, endPoint y: 319, distance: 53.1
click at [587, 319] on button "button" at bounding box center [606, 329] width 123 height 70
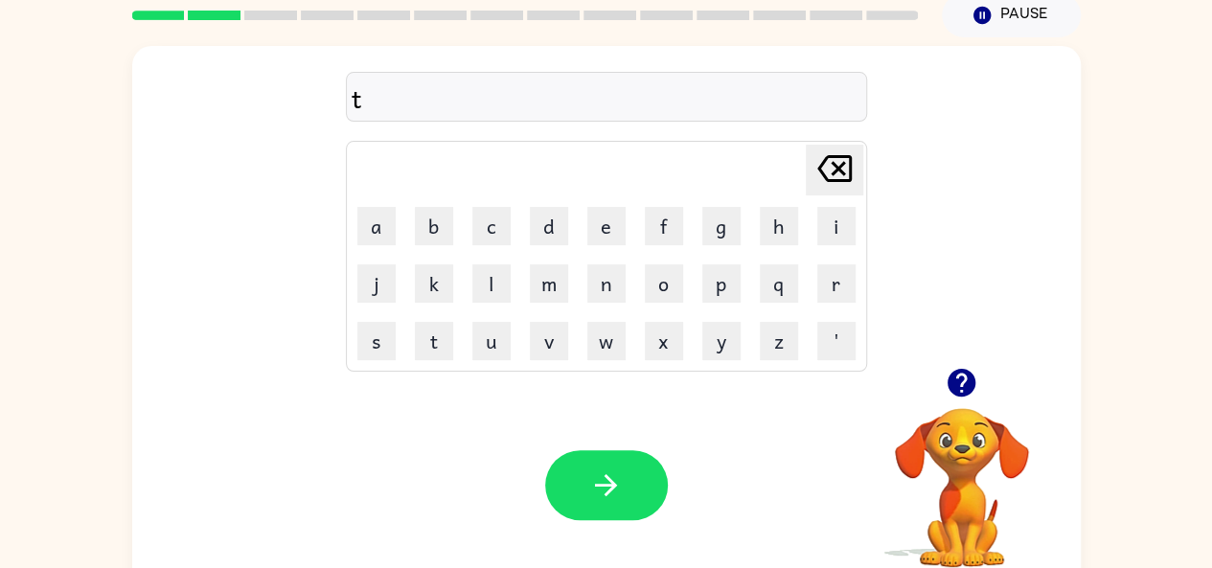
click at [580, 240] on td "e" at bounding box center [607, 226] width 56 height 56
click at [846, 225] on button "i" at bounding box center [836, 226] width 38 height 38
click at [835, 177] on icon "Delete Delete last character input" at bounding box center [834, 169] width 46 height 46
click at [496, 216] on button "c" at bounding box center [491, 226] width 38 height 38
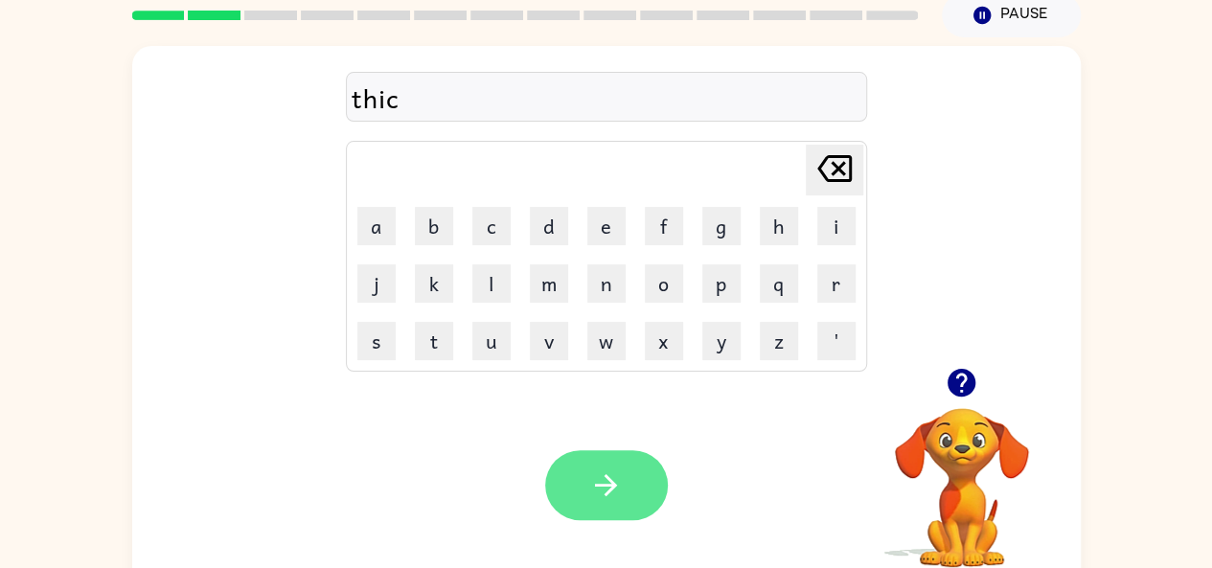
click at [605, 478] on icon "button" at bounding box center [606, 485] width 34 height 34
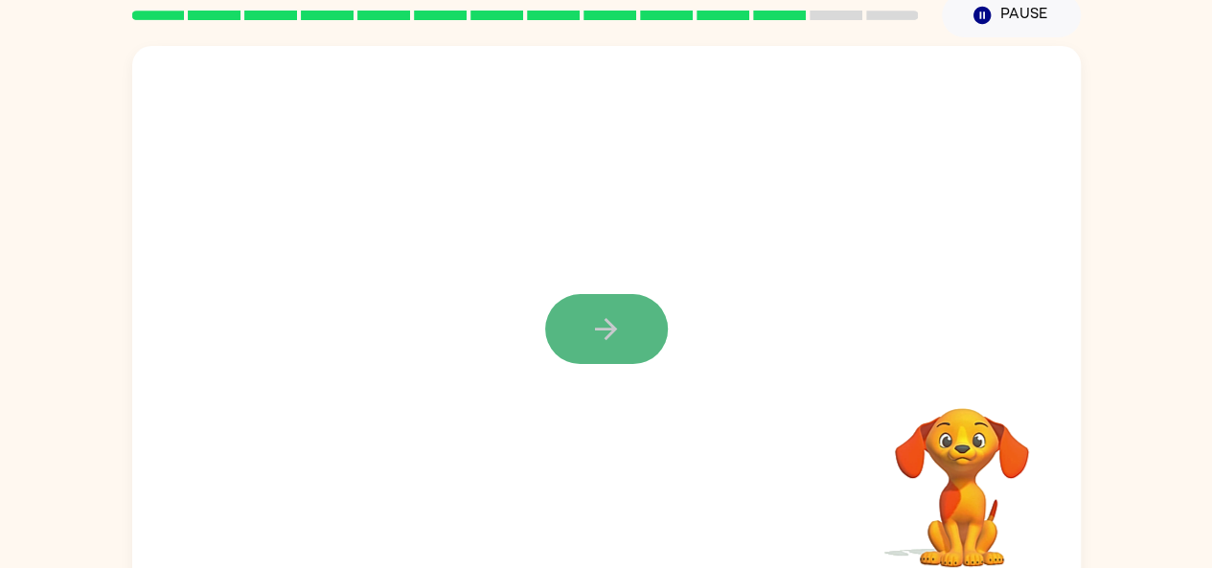
click at [628, 315] on button "button" at bounding box center [606, 329] width 123 height 70
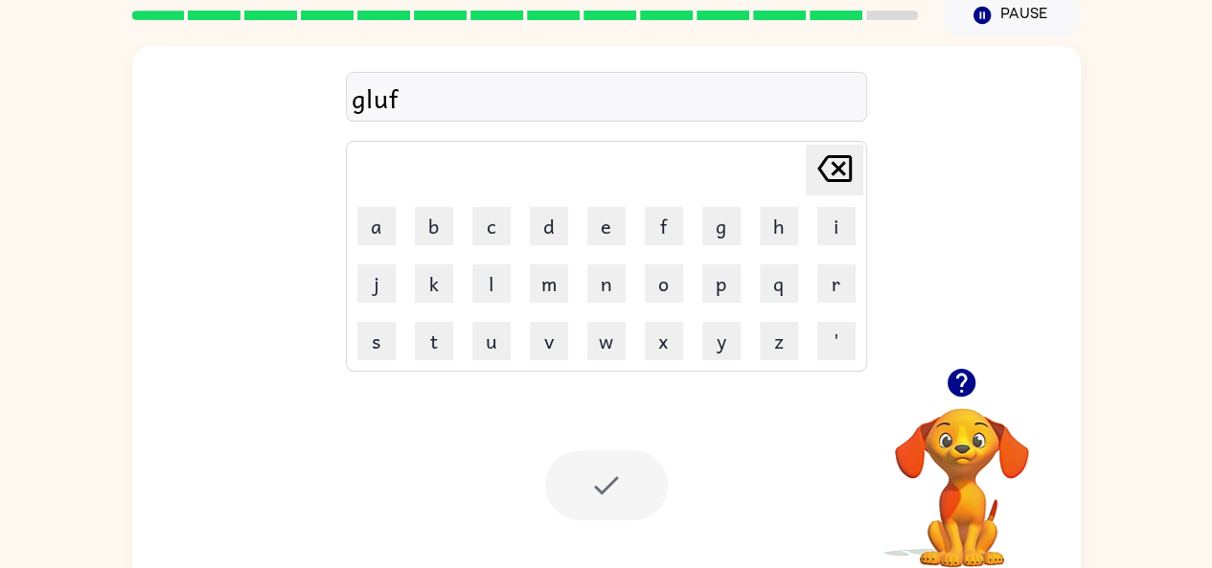
scroll to position [63, 0]
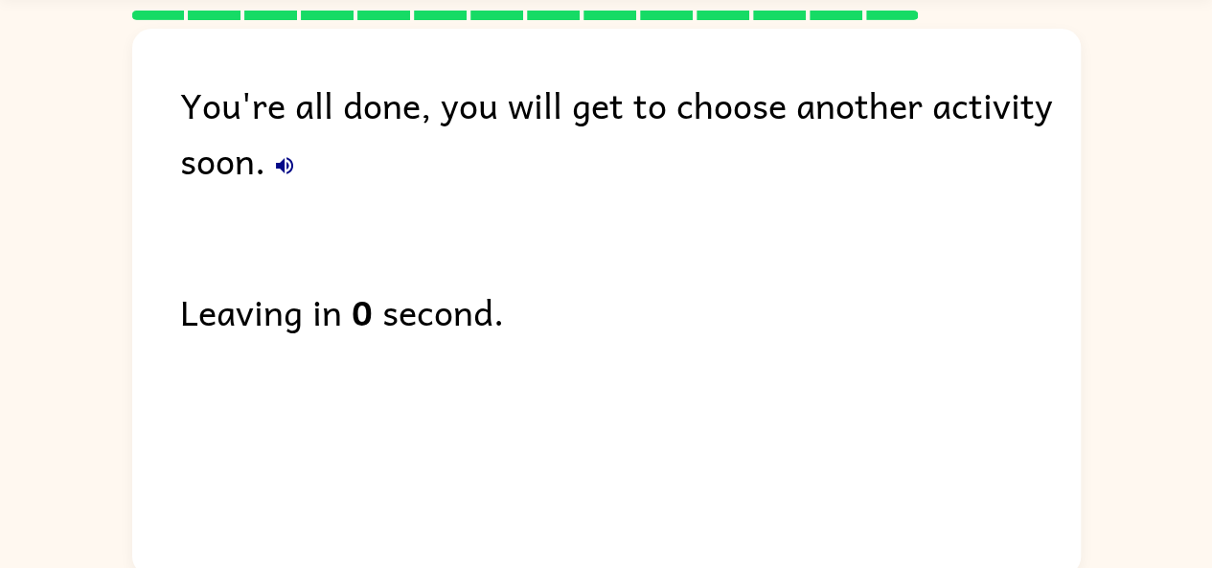
click at [863, 339] on div "You're all done, you will get to choose another activity soon. Leaving in 0 sec…" at bounding box center [606, 297] width 948 height 537
